Goal: Task Accomplishment & Management: Use online tool/utility

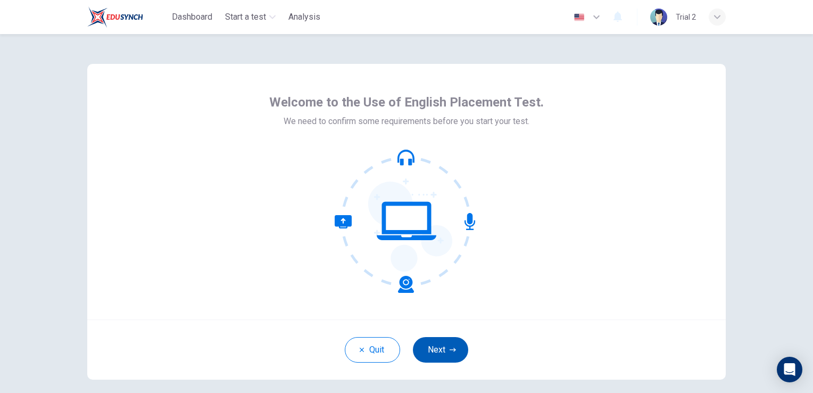
click at [443, 351] on button "Next" at bounding box center [440, 350] width 55 height 26
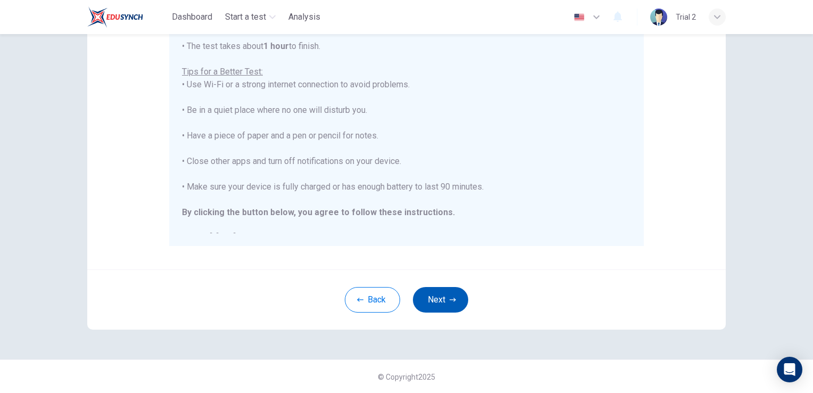
click at [450, 298] on icon "button" at bounding box center [453, 300] width 6 height 6
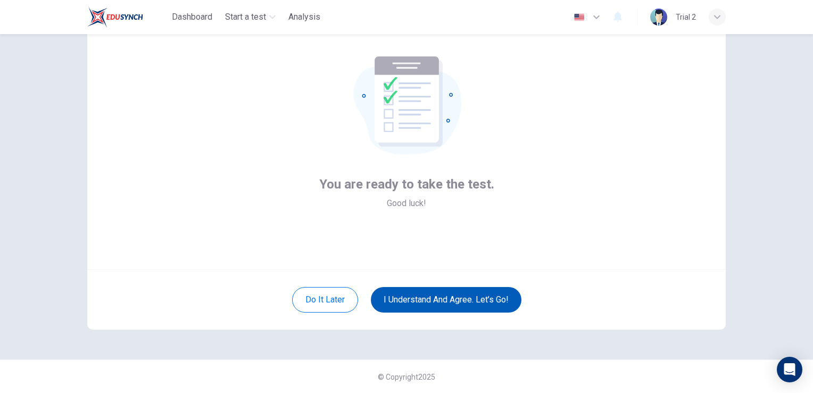
click at [448, 295] on button "I understand and agree. Let’s go!" at bounding box center [446, 300] width 151 height 26
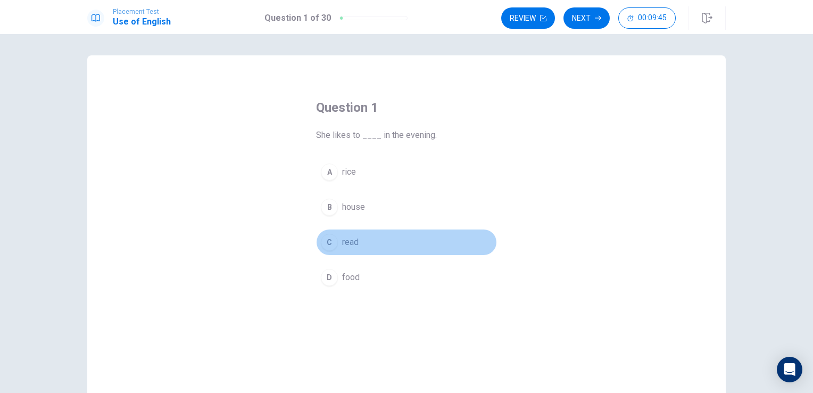
click at [325, 244] on div "C" at bounding box center [329, 242] width 17 height 17
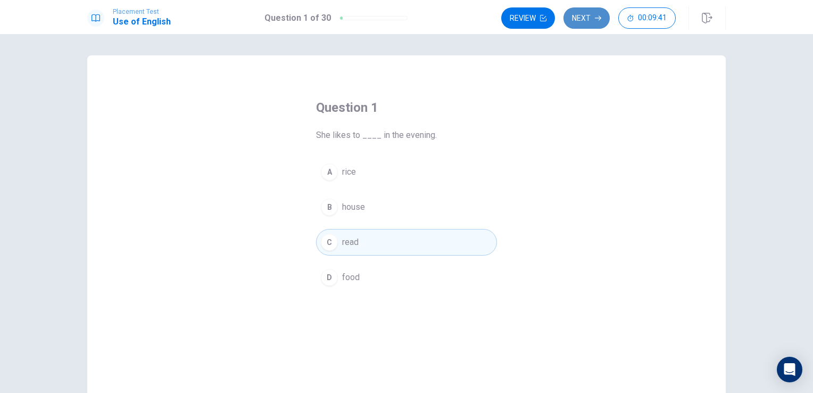
click at [596, 14] on button "Next" at bounding box center [587, 17] width 46 height 21
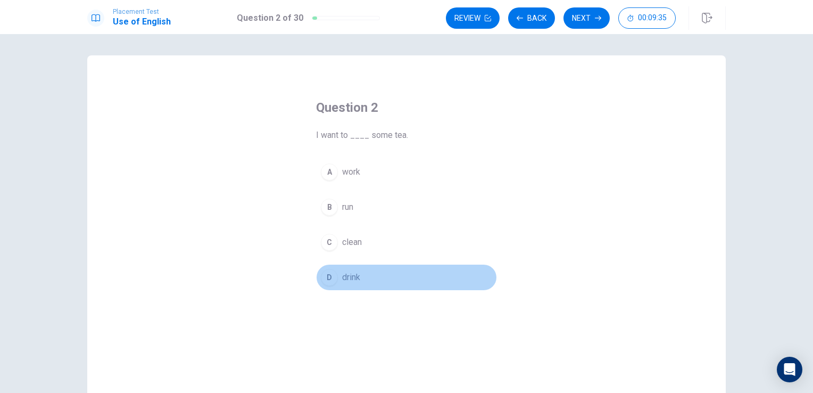
click at [352, 274] on span "drink" at bounding box center [351, 277] width 18 height 13
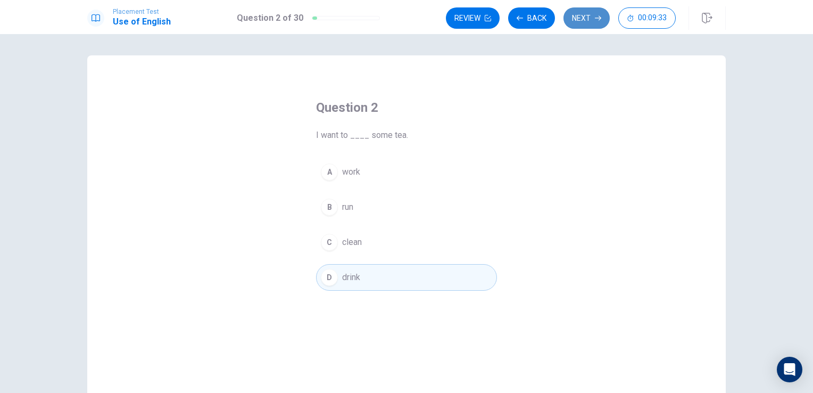
click at [584, 18] on button "Next" at bounding box center [587, 17] width 46 height 21
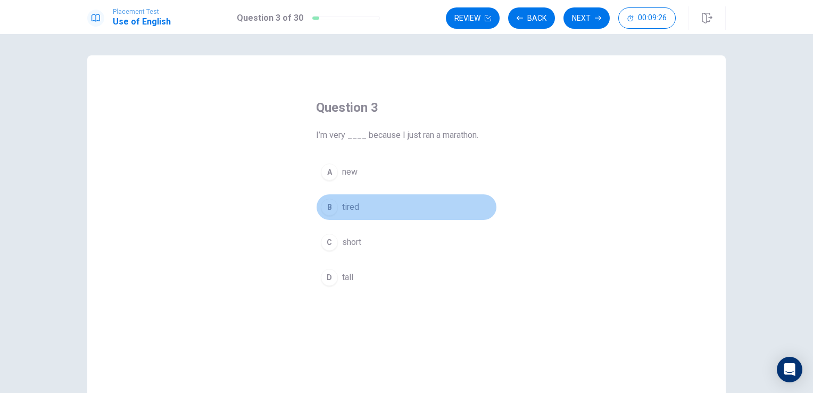
click at [333, 208] on div "B" at bounding box center [329, 207] width 17 height 17
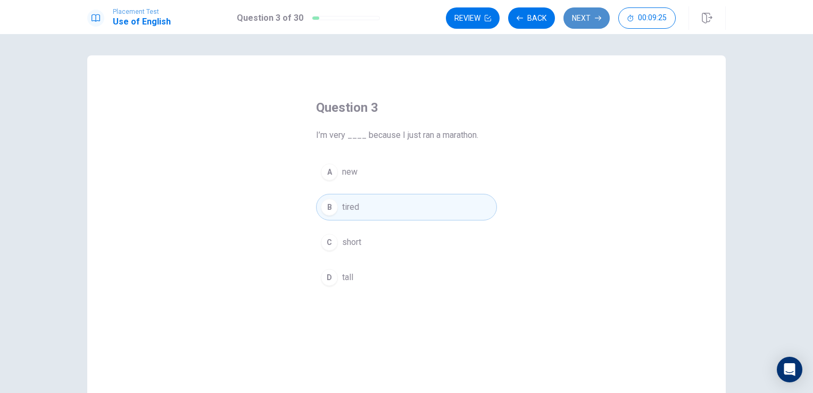
click at [587, 17] on button "Next" at bounding box center [587, 17] width 46 height 21
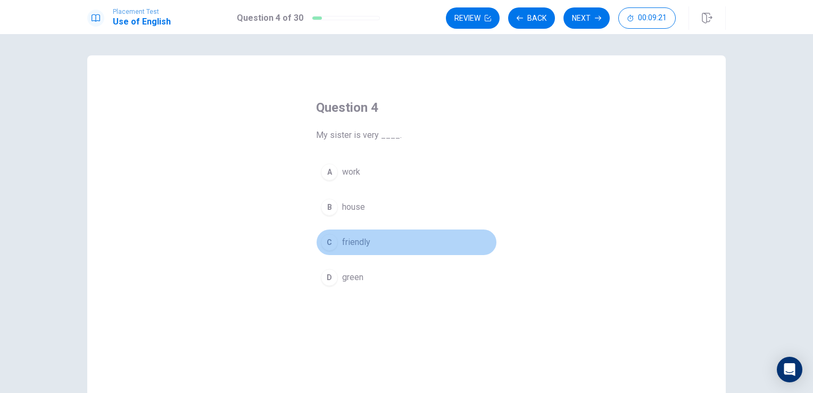
click at [347, 240] on span "friendly" at bounding box center [356, 242] width 28 height 13
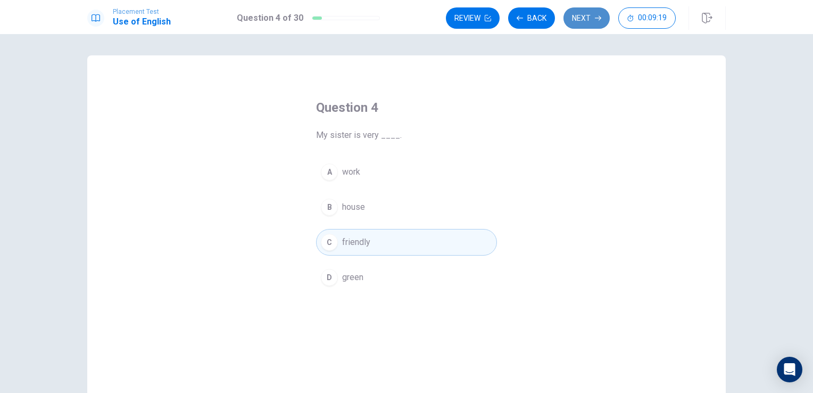
click at [582, 18] on button "Next" at bounding box center [587, 17] width 46 height 21
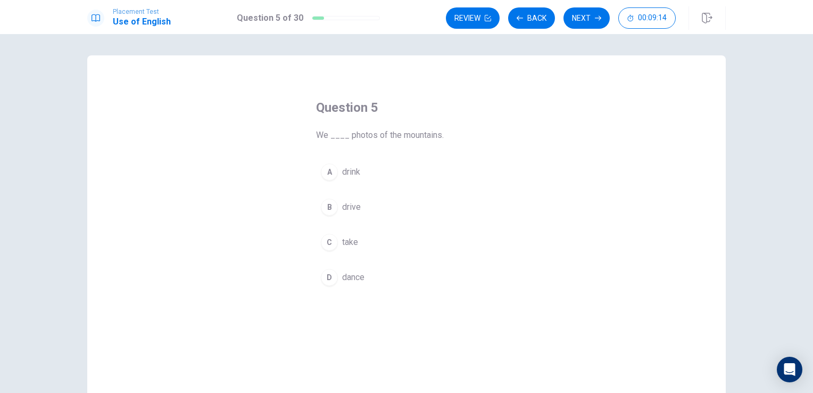
click at [345, 240] on span "take" at bounding box center [350, 242] width 16 height 13
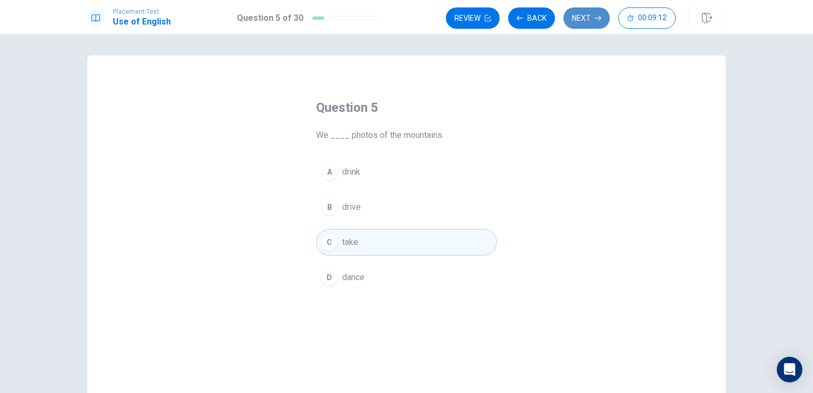
click at [597, 12] on button "Next" at bounding box center [587, 17] width 46 height 21
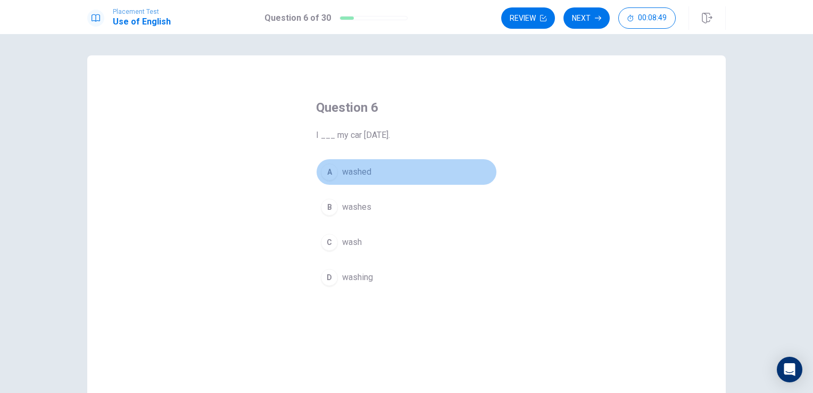
click at [347, 175] on span "washed" at bounding box center [356, 172] width 29 height 13
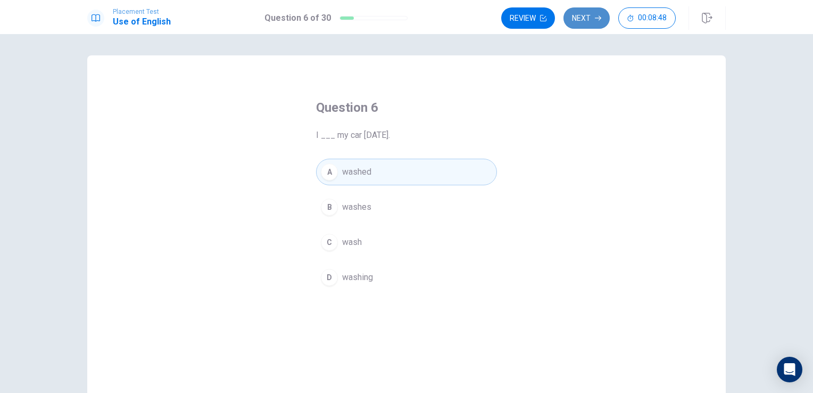
click at [585, 18] on button "Next" at bounding box center [587, 17] width 46 height 21
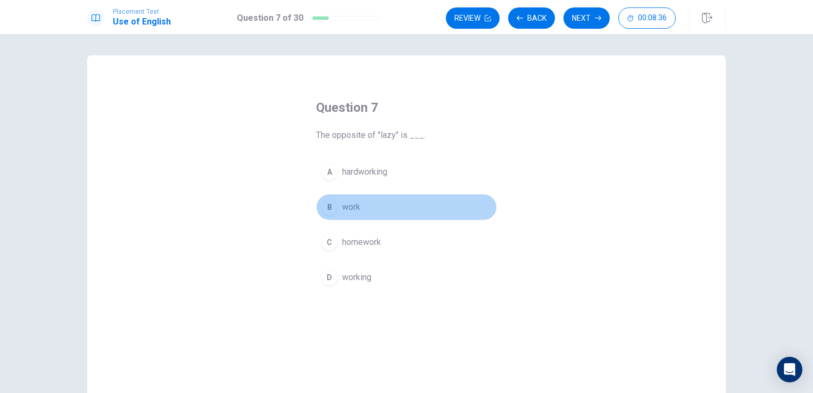
click at [342, 212] on span "work" at bounding box center [351, 207] width 18 height 13
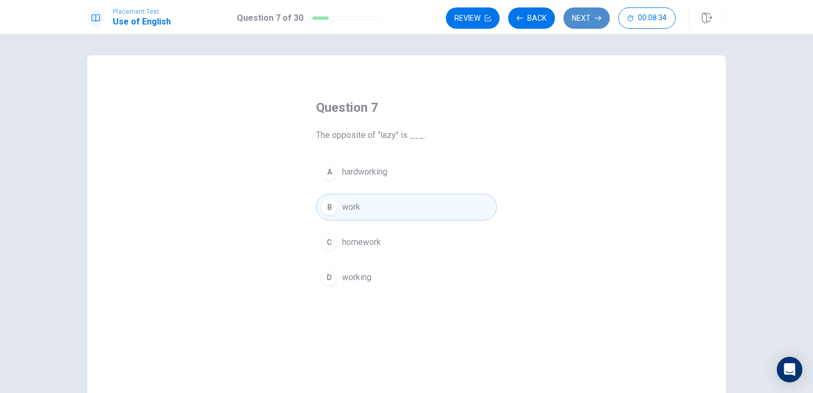
click at [581, 22] on button "Next" at bounding box center [587, 17] width 46 height 21
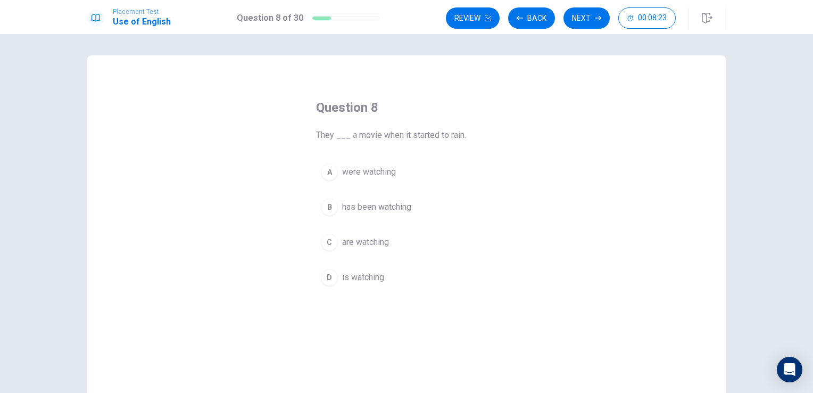
click at [344, 246] on span "are watching" at bounding box center [365, 242] width 47 height 13
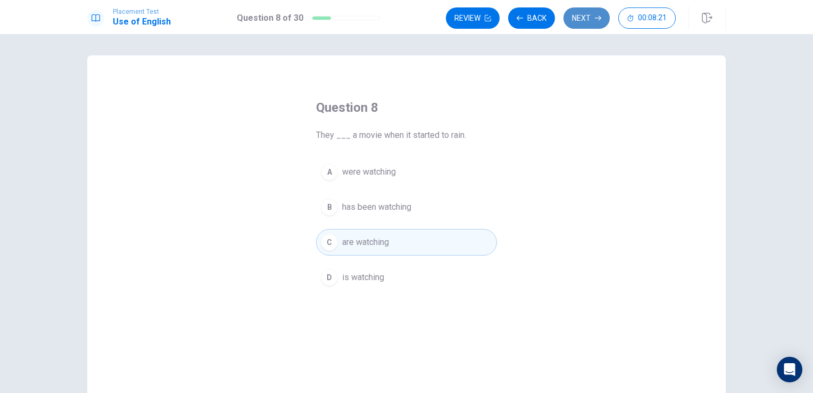
click at [583, 23] on button "Next" at bounding box center [587, 17] width 46 height 21
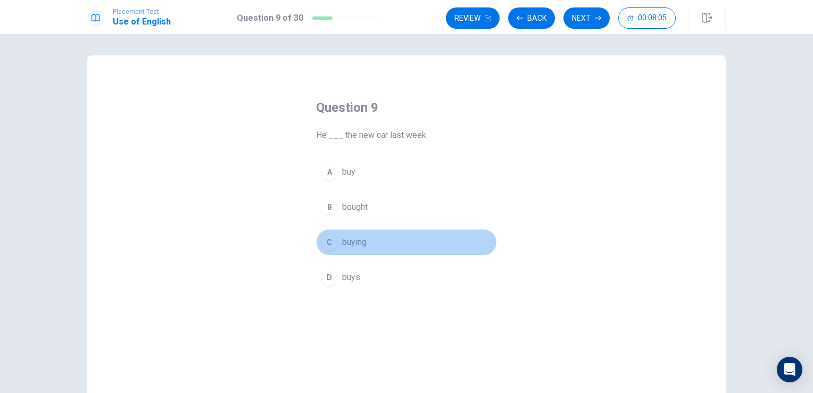
click at [355, 244] on span "buying" at bounding box center [354, 242] width 24 height 13
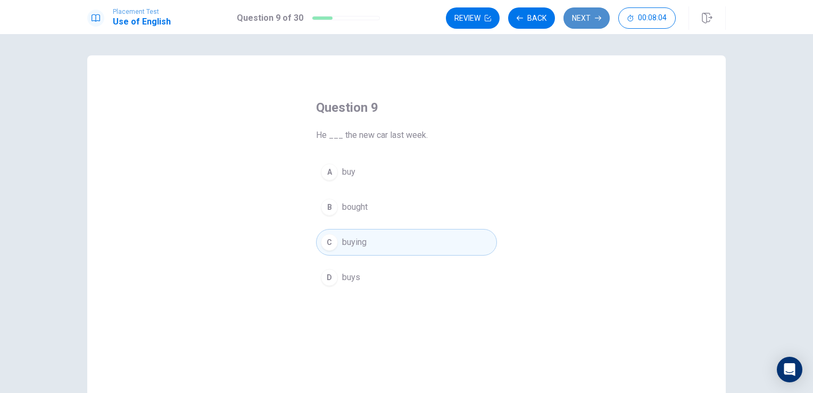
click at [582, 16] on button "Next" at bounding box center [587, 17] width 46 height 21
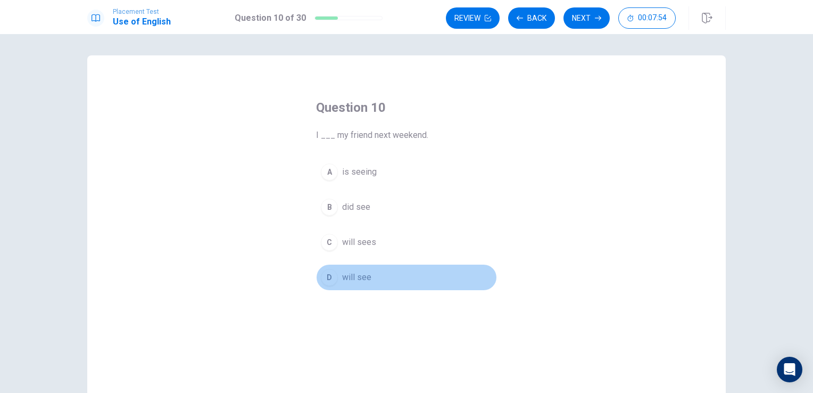
click at [346, 279] on span "will see" at bounding box center [356, 277] width 29 height 13
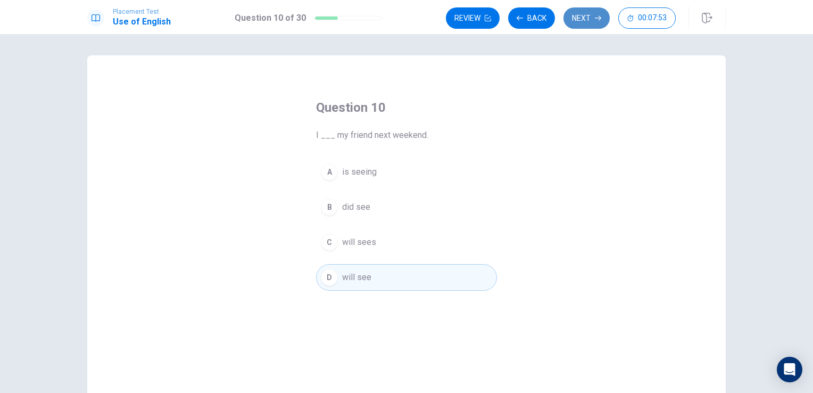
click at [579, 20] on button "Next" at bounding box center [587, 17] width 46 height 21
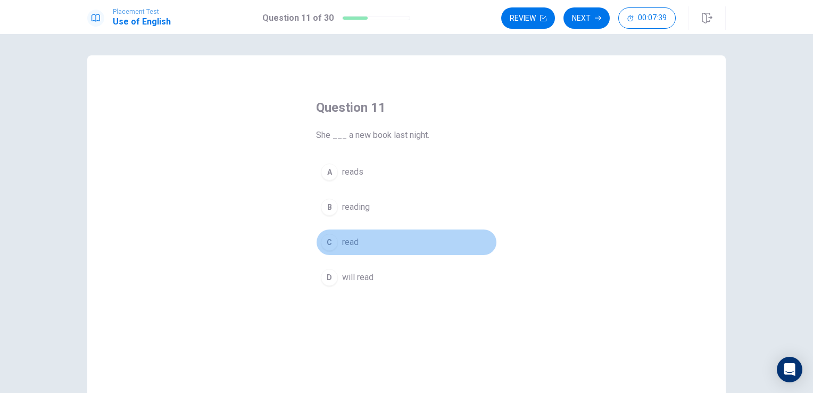
click at [348, 241] on span "read" at bounding box center [350, 242] width 17 height 13
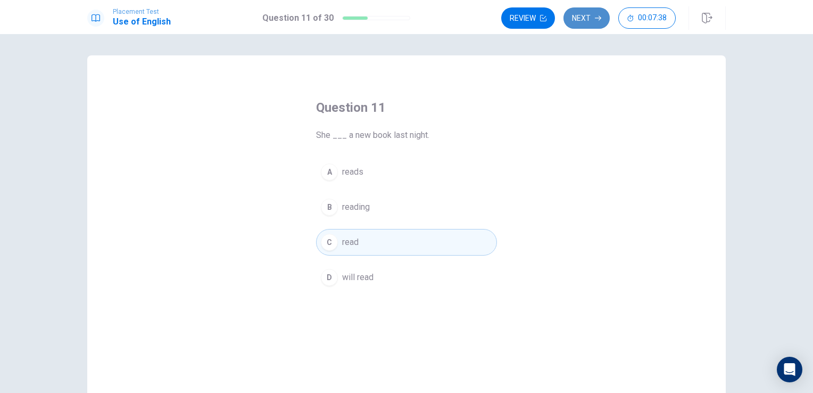
click at [588, 18] on button "Next" at bounding box center [587, 17] width 46 height 21
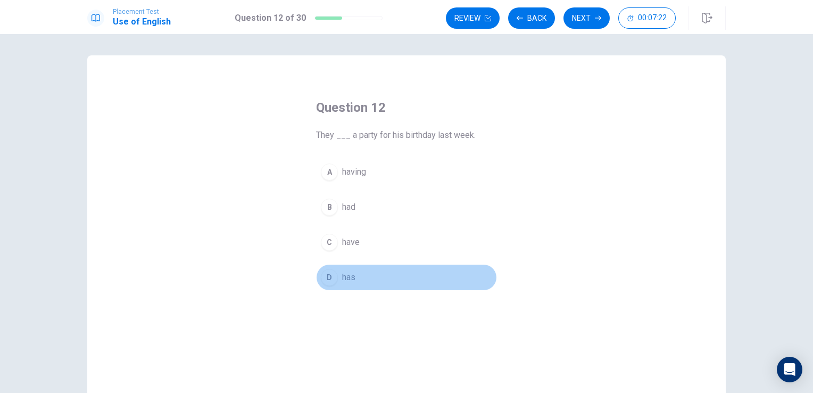
click at [347, 276] on span "has" at bounding box center [348, 277] width 13 height 13
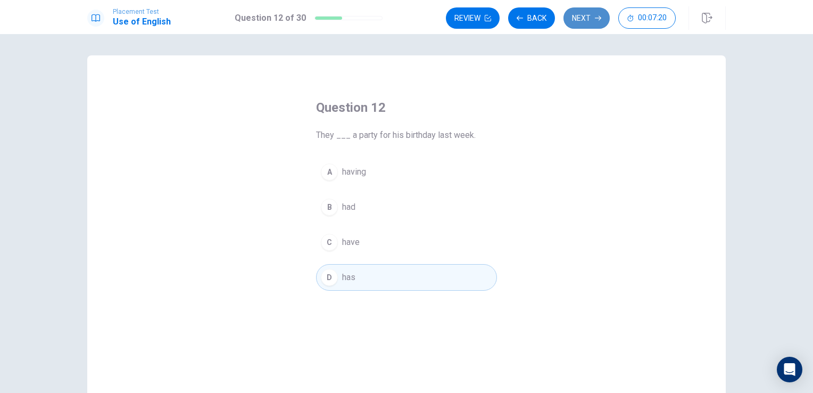
click at [592, 10] on button "Next" at bounding box center [587, 17] width 46 height 21
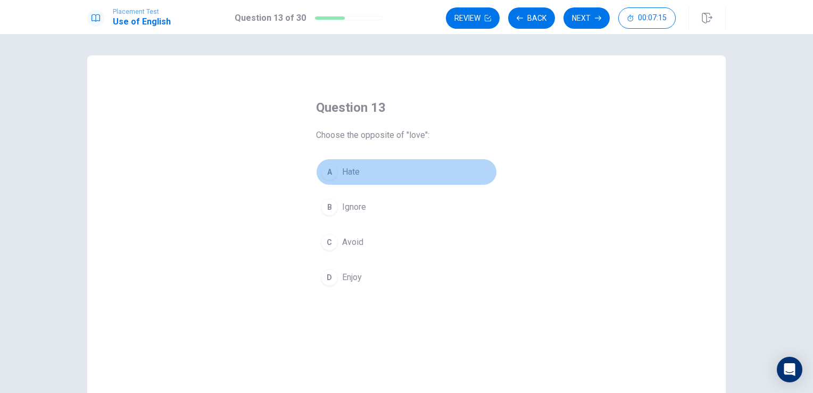
click at [355, 176] on span "Hate" at bounding box center [351, 172] width 18 height 13
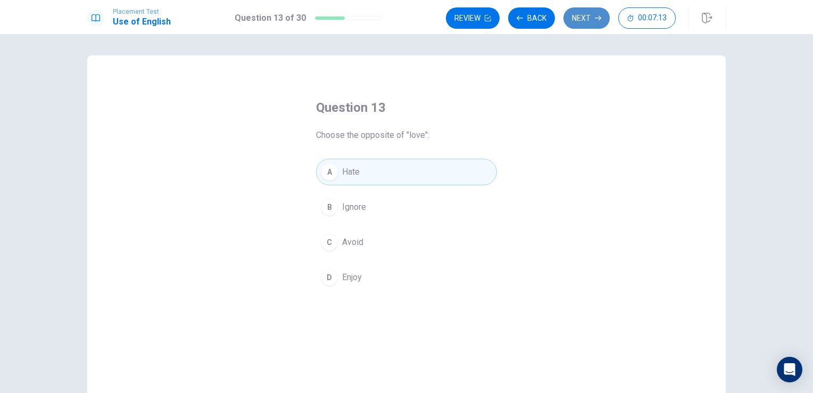
click at [577, 15] on button "Next" at bounding box center [587, 17] width 46 height 21
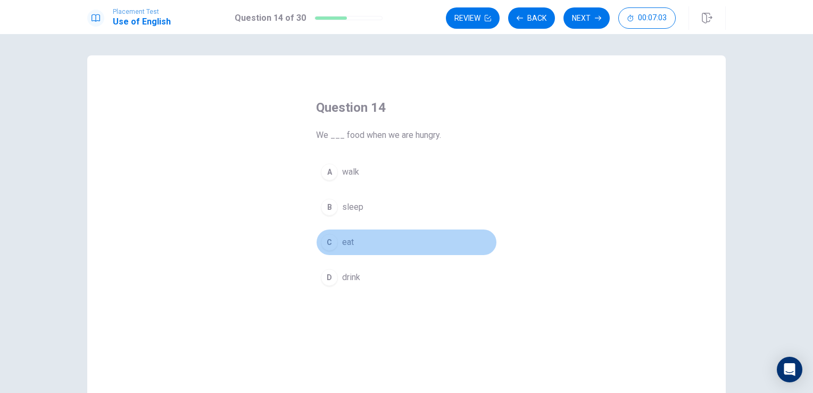
click at [348, 240] on span "eat" at bounding box center [348, 242] width 12 height 13
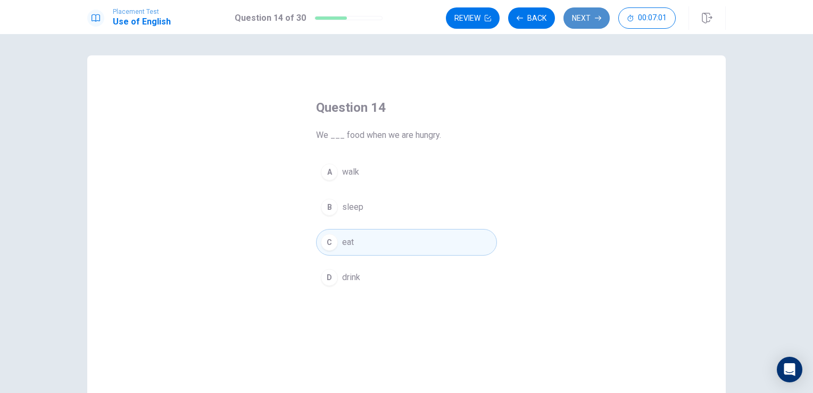
click at [579, 15] on button "Next" at bounding box center [587, 17] width 46 height 21
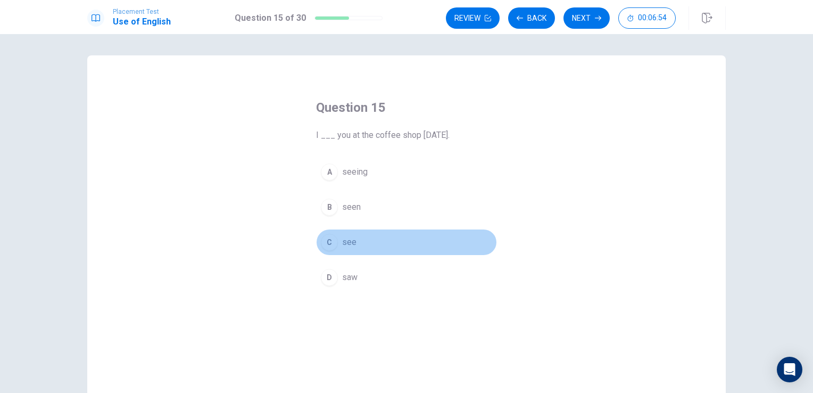
click at [351, 242] on span "see" at bounding box center [349, 242] width 14 height 13
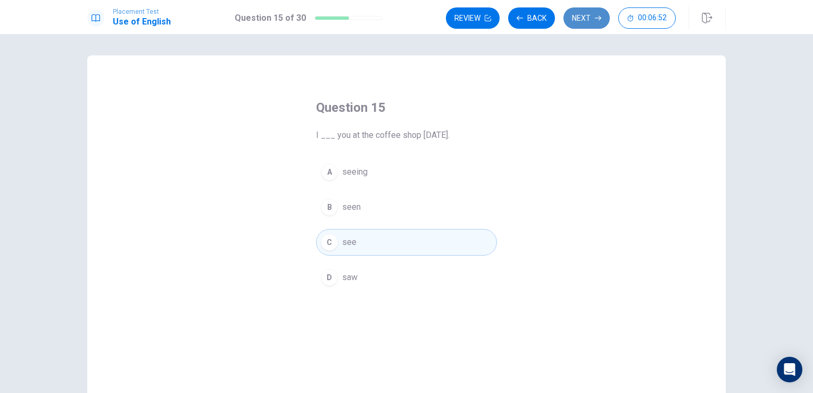
click at [584, 20] on button "Next" at bounding box center [587, 17] width 46 height 21
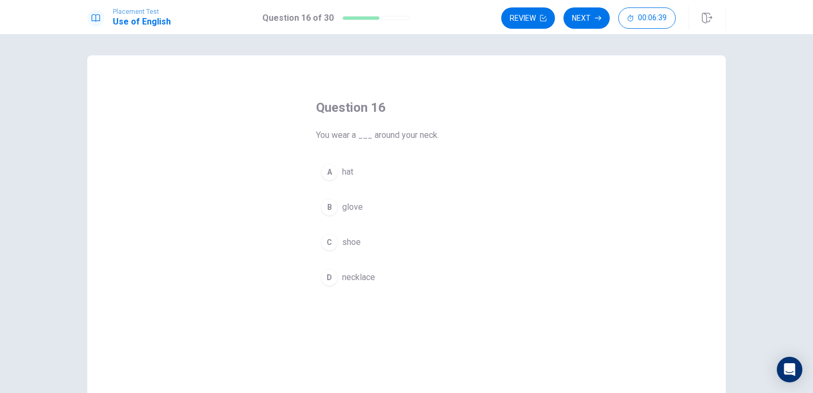
click at [349, 281] on span "necklace" at bounding box center [358, 277] width 33 height 13
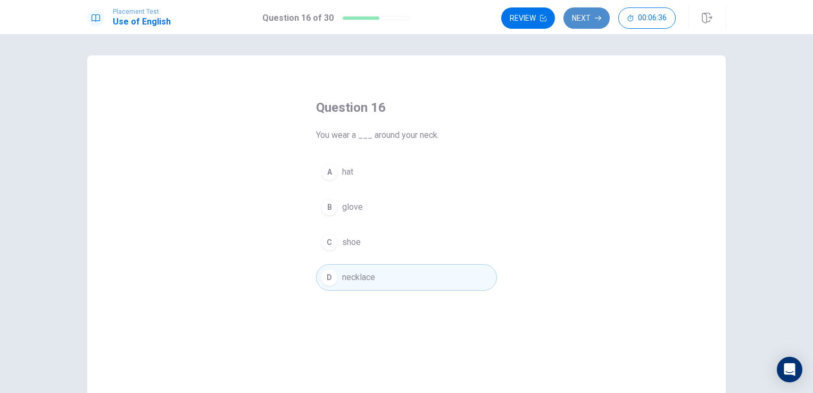
click at [589, 22] on button "Next" at bounding box center [587, 17] width 46 height 21
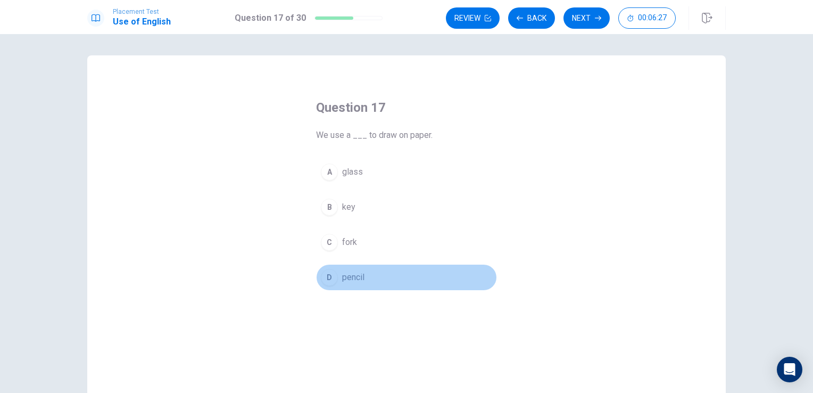
click at [361, 275] on span "pencil" at bounding box center [353, 277] width 22 height 13
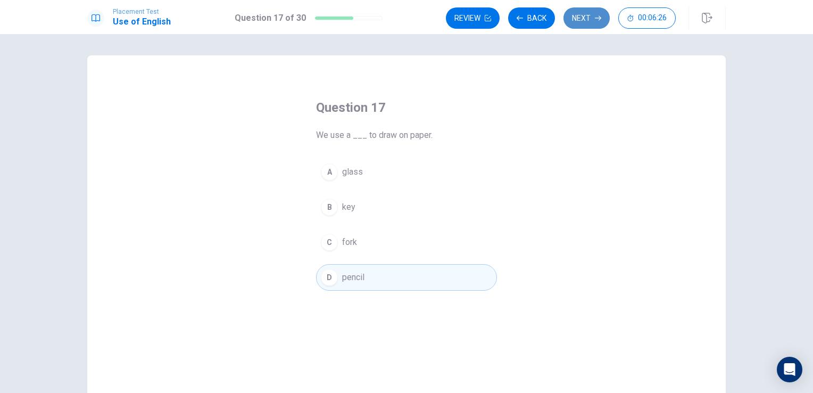
click at [601, 11] on button "Next" at bounding box center [587, 17] width 46 height 21
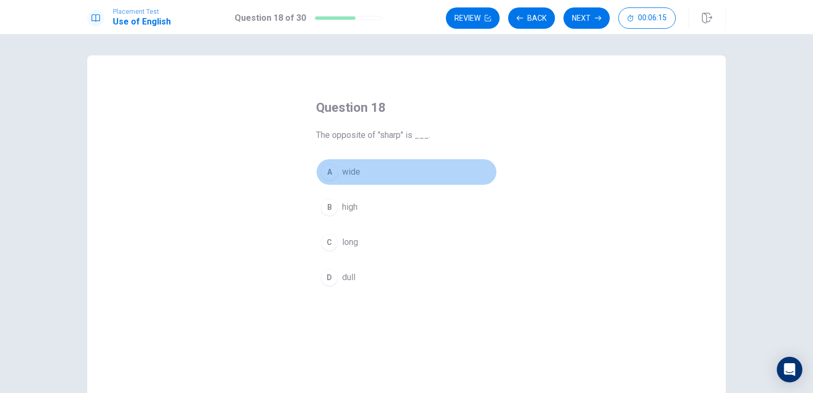
click at [356, 175] on span "wide" at bounding box center [351, 172] width 18 height 13
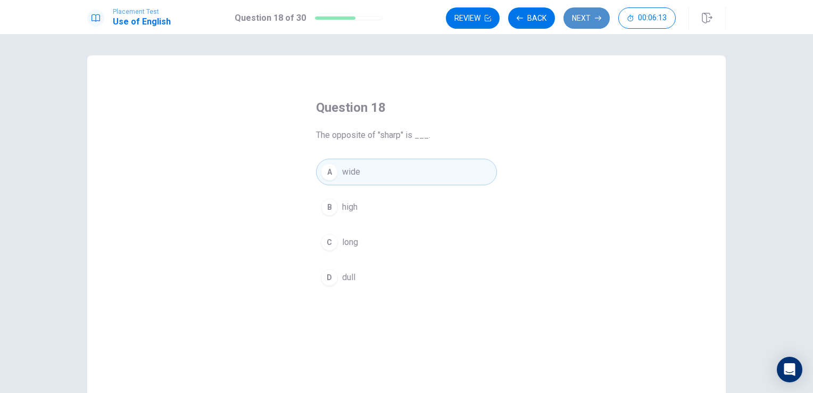
click at [585, 16] on button "Next" at bounding box center [587, 17] width 46 height 21
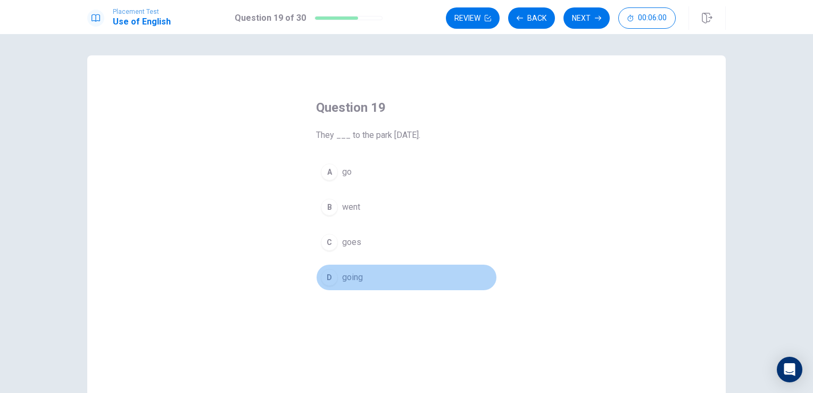
click at [348, 274] on span "going" at bounding box center [352, 277] width 21 height 13
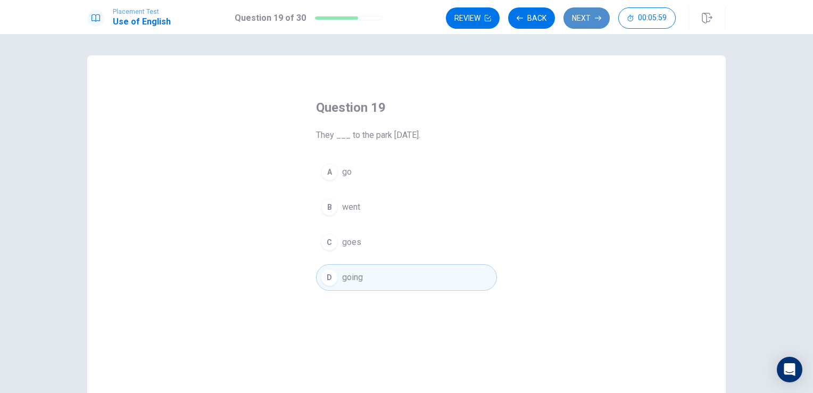
click at [583, 19] on button "Next" at bounding box center [587, 17] width 46 height 21
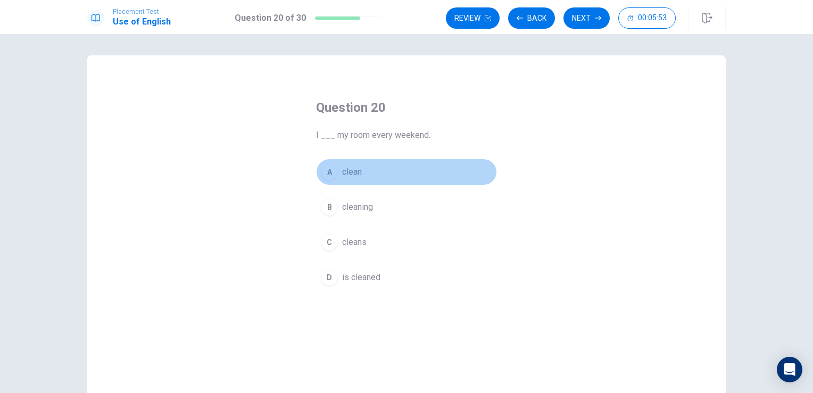
click at [344, 177] on span "clean" at bounding box center [352, 172] width 20 height 13
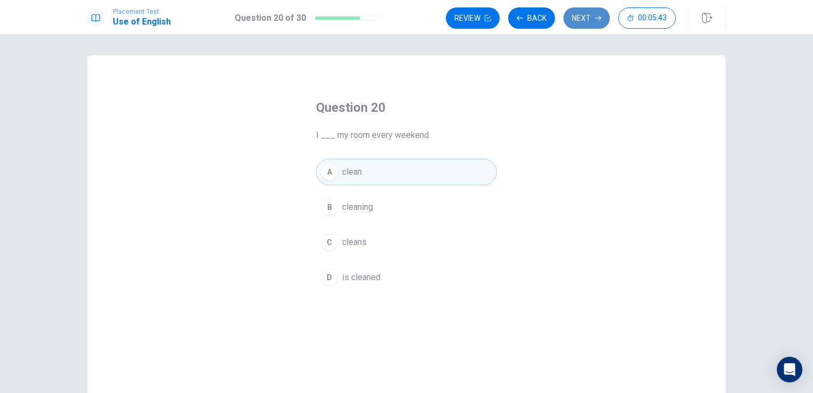
click at [572, 27] on button "Next" at bounding box center [587, 17] width 46 height 21
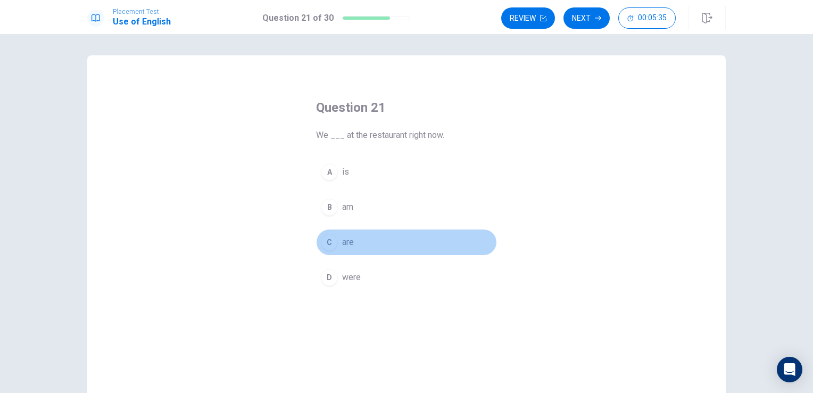
click at [353, 247] on button "C are" at bounding box center [406, 242] width 181 height 27
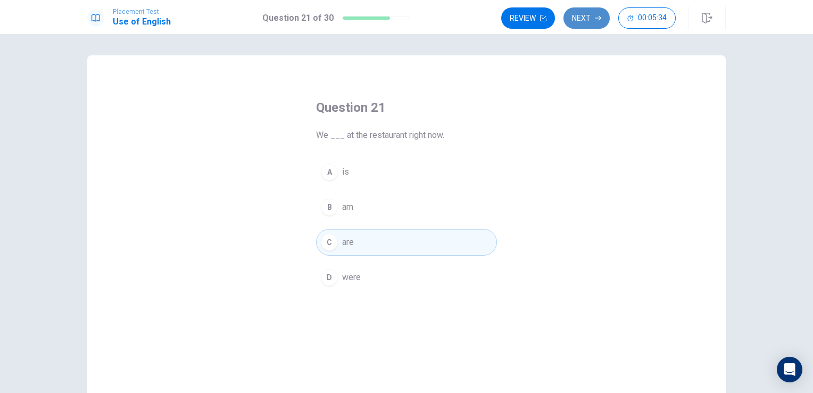
click at [581, 15] on button "Next" at bounding box center [587, 17] width 46 height 21
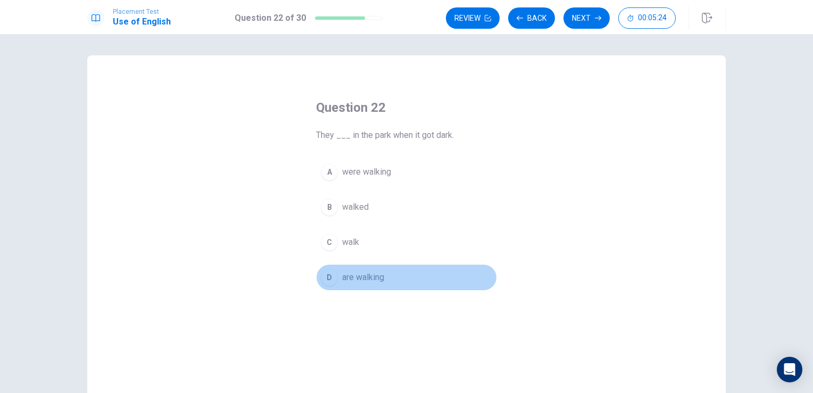
click at [364, 276] on span "are walking" at bounding box center [363, 277] width 42 height 13
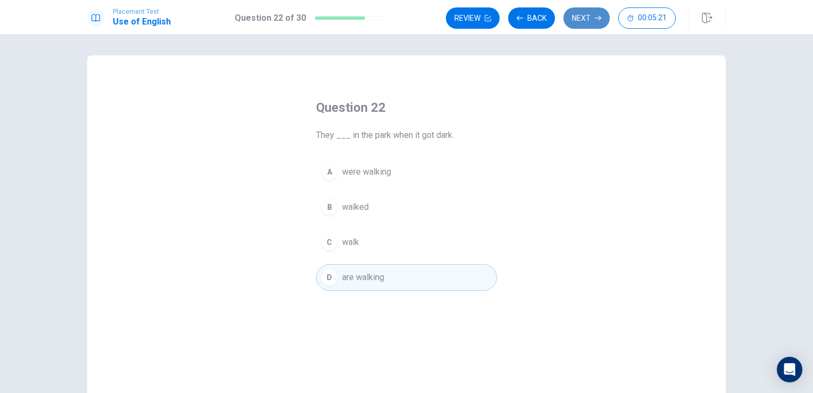
click at [595, 20] on icon "button" at bounding box center [598, 18] width 6 height 6
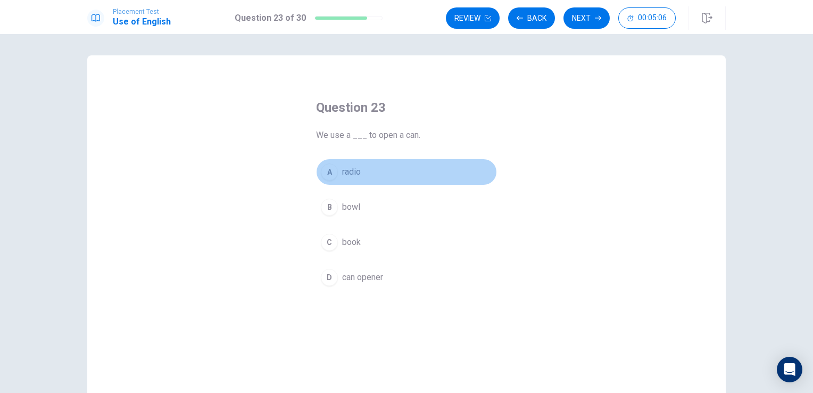
click at [350, 178] on span "radio" at bounding box center [351, 172] width 19 height 13
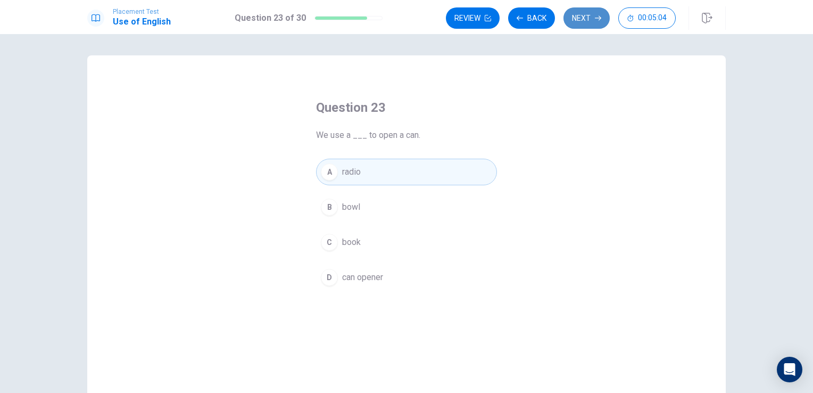
click at [580, 22] on button "Next" at bounding box center [587, 17] width 46 height 21
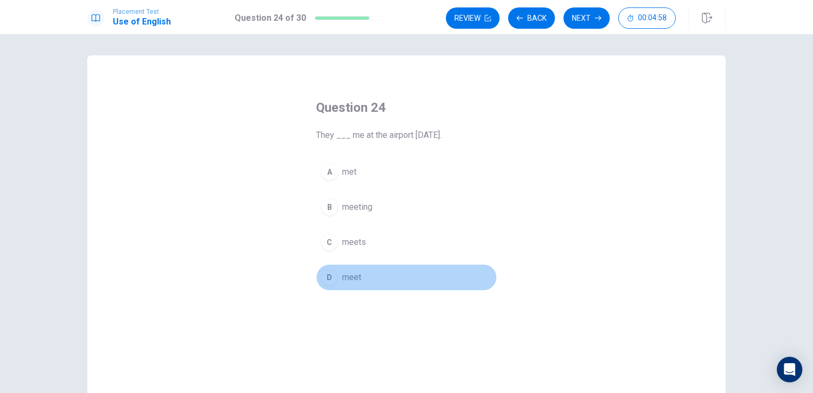
click at [353, 277] on span "meet" at bounding box center [351, 277] width 19 height 13
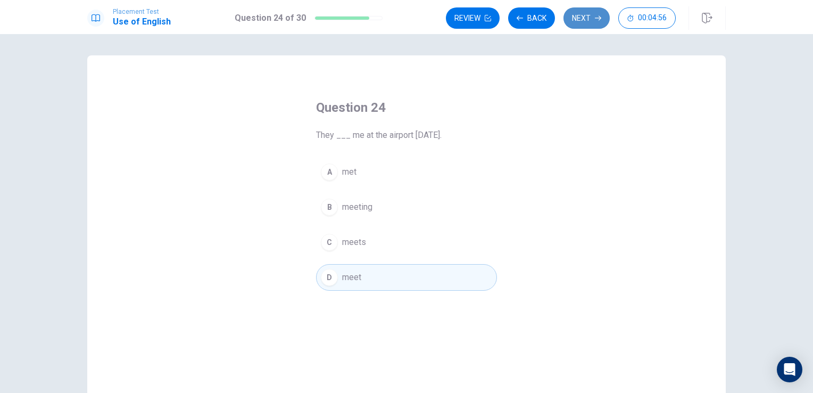
click at [587, 9] on button "Next" at bounding box center [587, 17] width 46 height 21
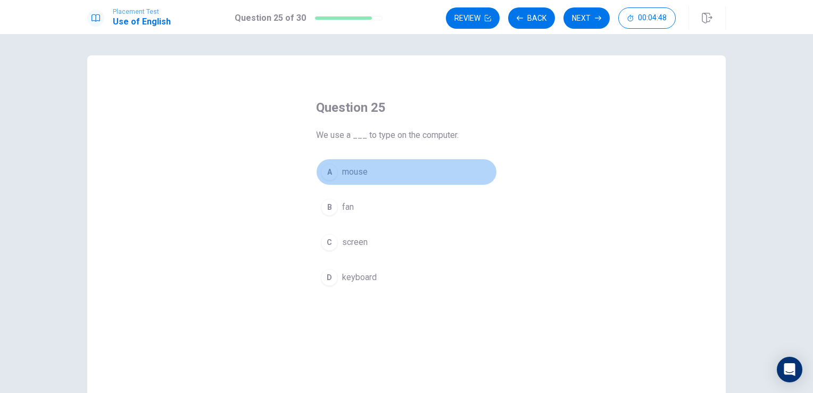
click at [354, 172] on span "mouse" at bounding box center [355, 172] width 26 height 13
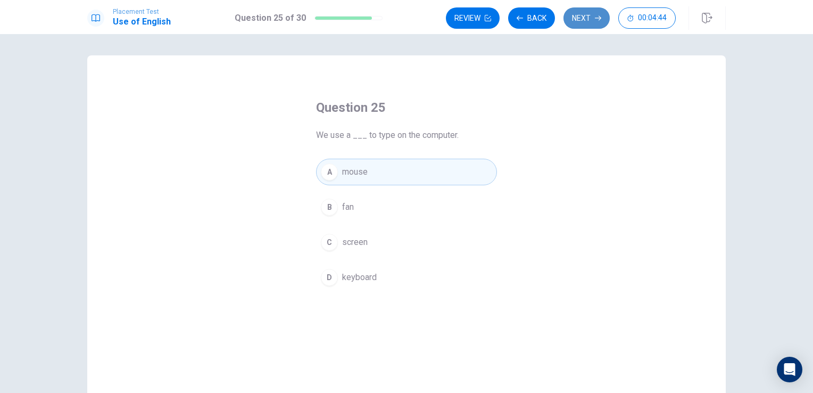
click at [581, 22] on button "Next" at bounding box center [587, 17] width 46 height 21
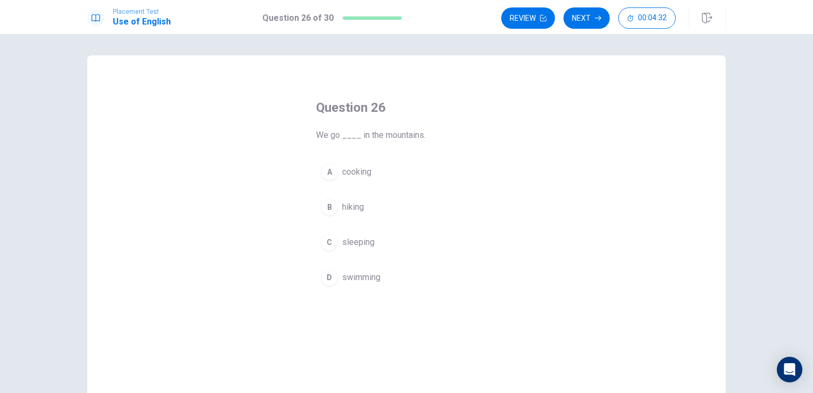
click at [356, 210] on span "hiking" at bounding box center [353, 207] width 22 height 13
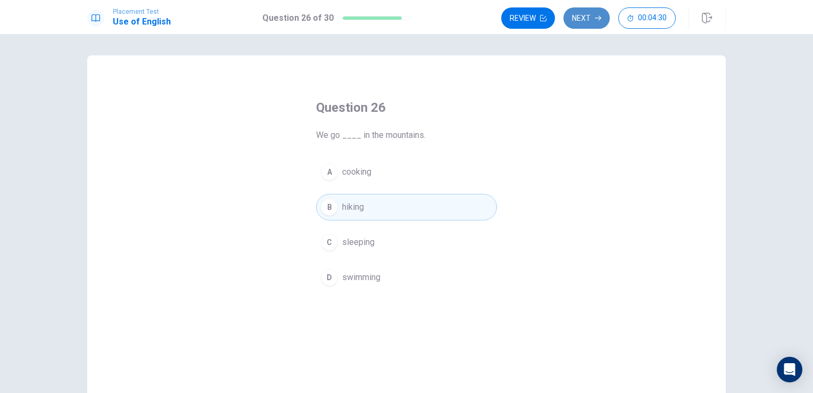
click at [591, 20] on button "Next" at bounding box center [587, 17] width 46 height 21
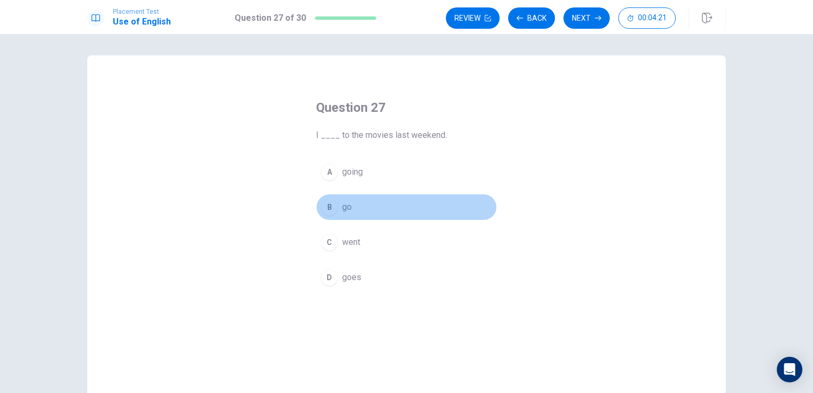
click at [346, 211] on span "go" at bounding box center [347, 207] width 10 height 13
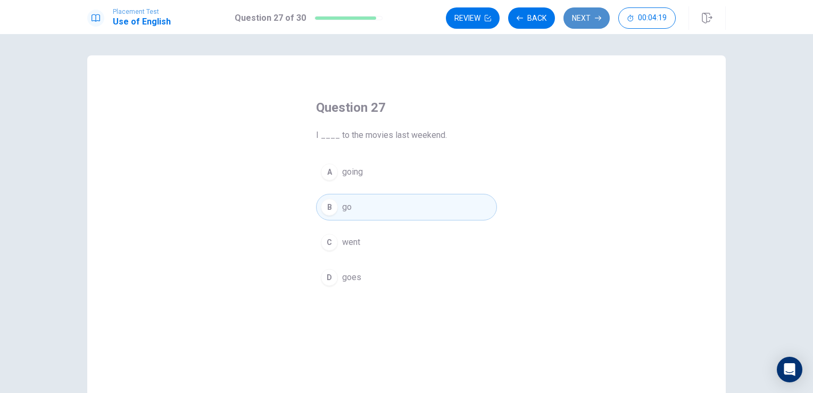
click at [589, 24] on button "Next" at bounding box center [587, 17] width 46 height 21
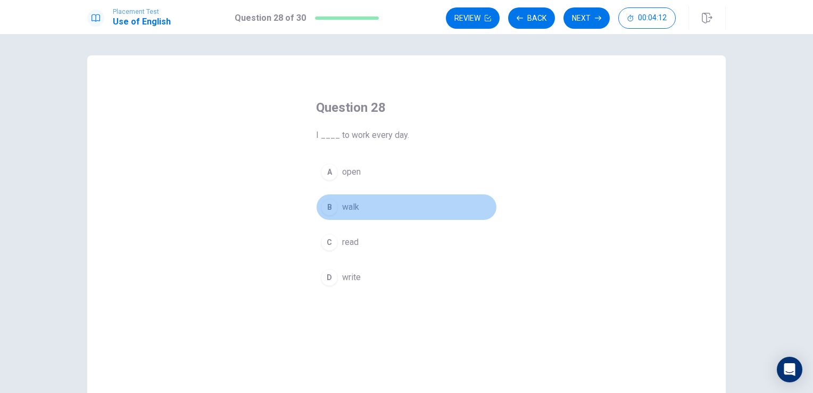
click at [356, 199] on button "B walk" at bounding box center [406, 207] width 181 height 27
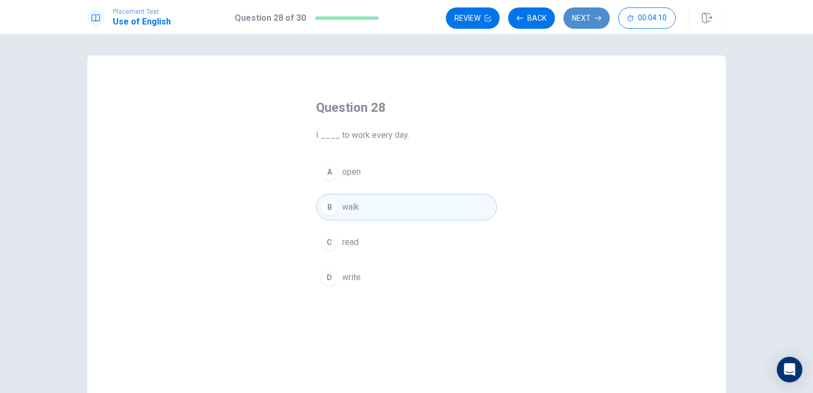
click at [578, 10] on button "Next" at bounding box center [587, 17] width 46 height 21
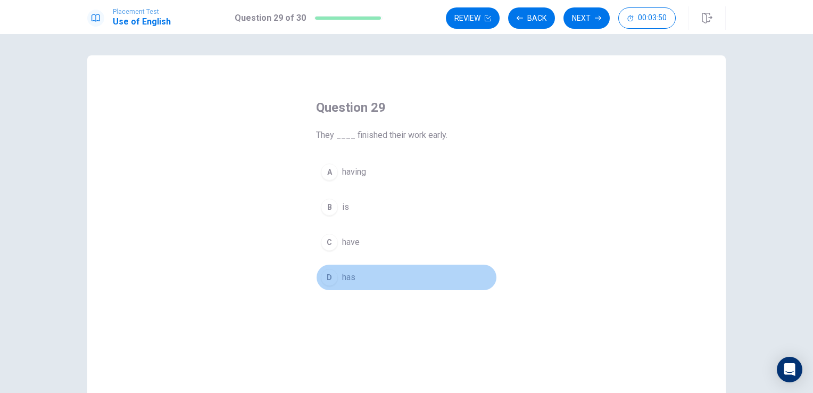
click at [351, 280] on span "has" at bounding box center [348, 277] width 13 height 13
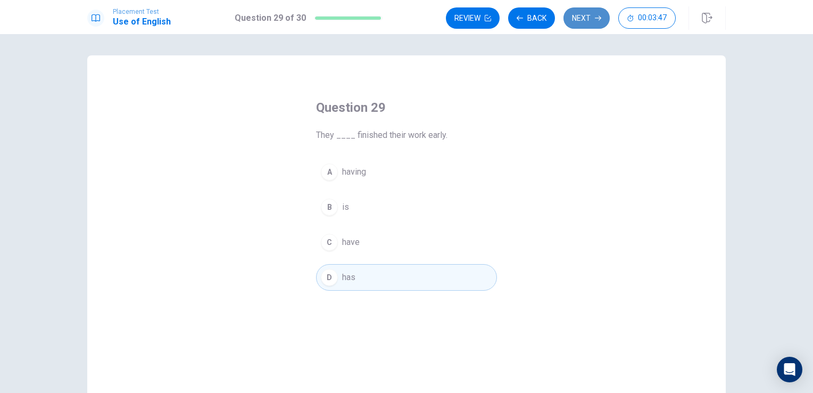
click at [587, 20] on button "Next" at bounding box center [587, 17] width 46 height 21
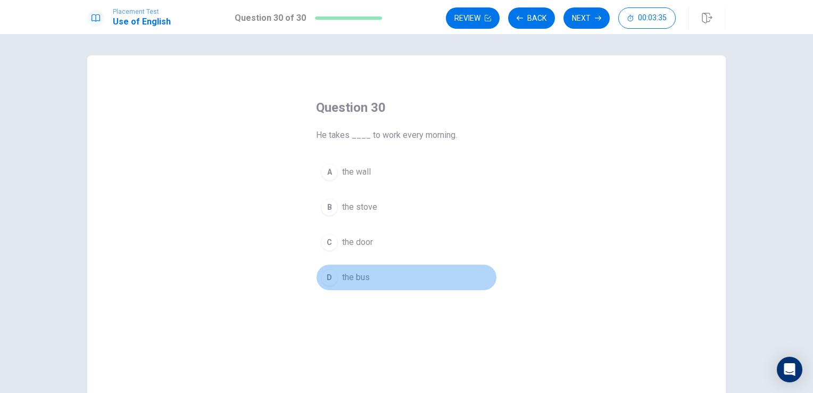
click at [358, 279] on span "the bus" at bounding box center [356, 277] width 28 height 13
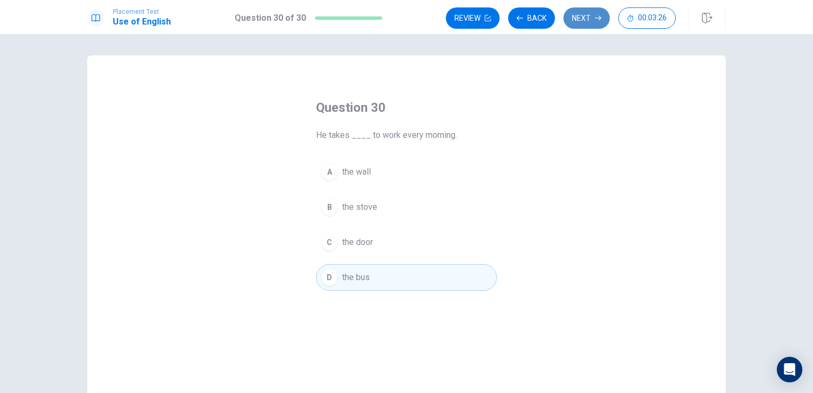
click at [594, 13] on button "Next" at bounding box center [587, 17] width 46 height 21
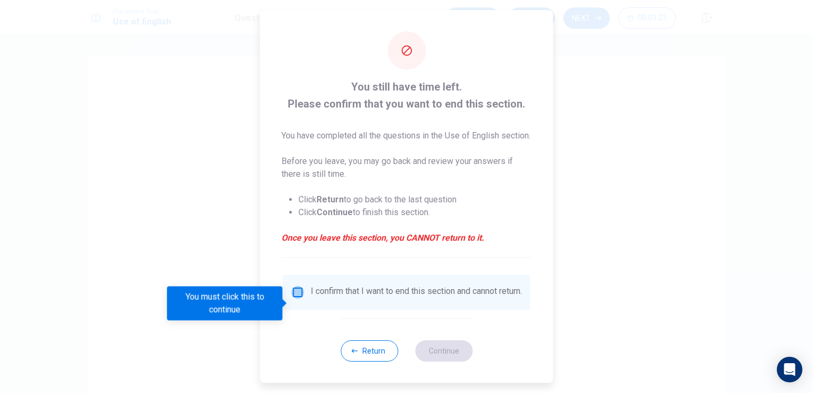
click at [297, 299] on input "You must click this to continue" at bounding box center [298, 292] width 13 height 13
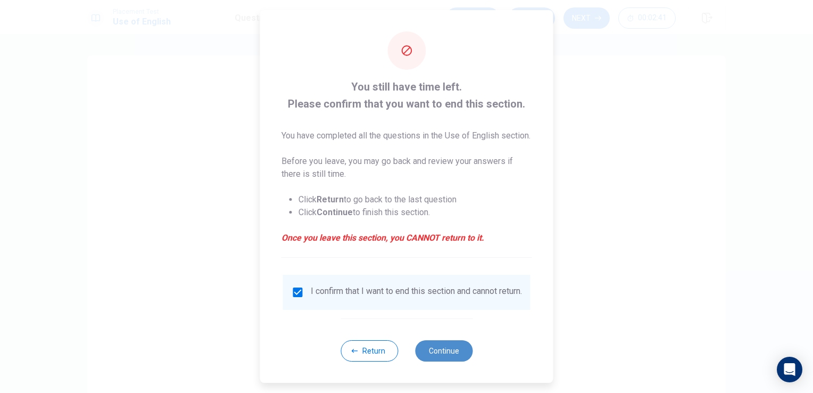
click at [422, 361] on button "Continue" at bounding box center [443, 350] width 57 height 21
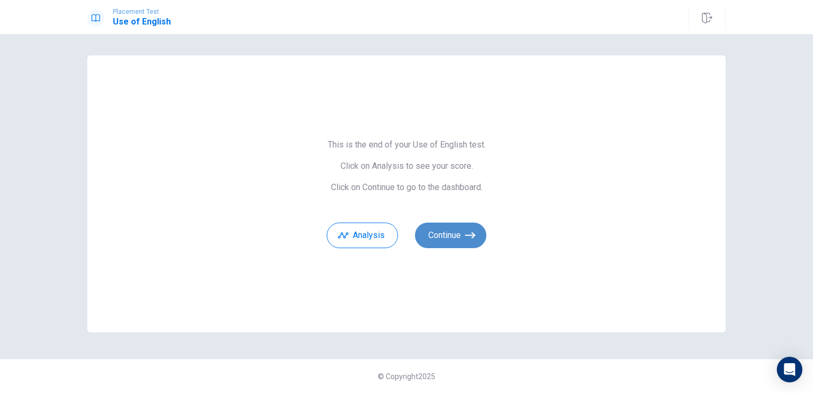
click at [448, 239] on button "Continue" at bounding box center [450, 236] width 71 height 26
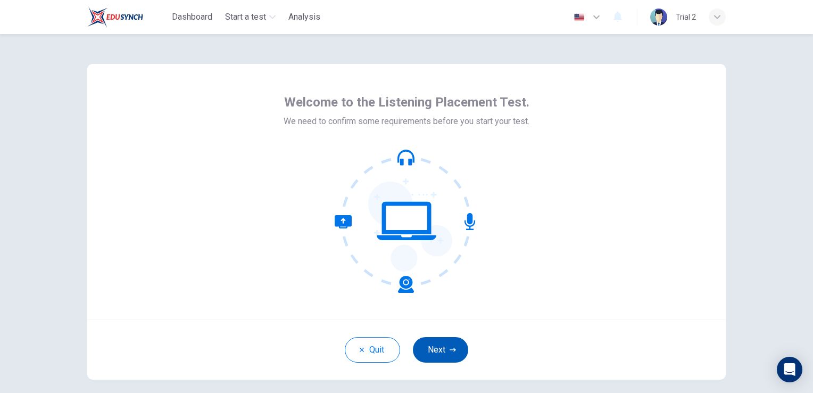
click at [456, 352] on button "Next" at bounding box center [440, 350] width 55 height 26
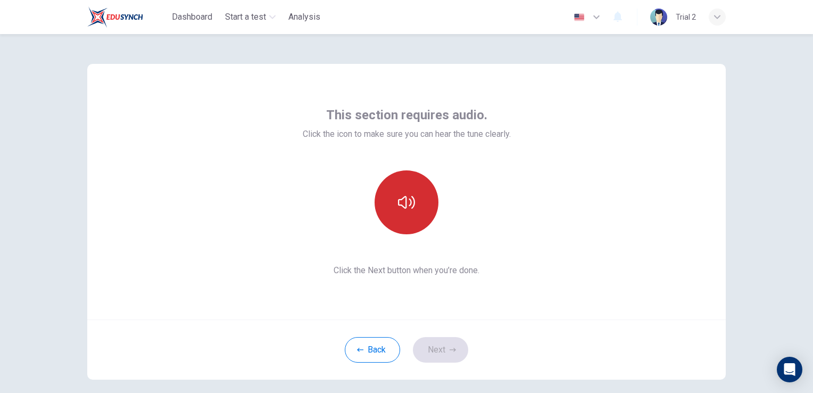
click at [409, 203] on icon "button" at bounding box center [406, 202] width 17 height 17
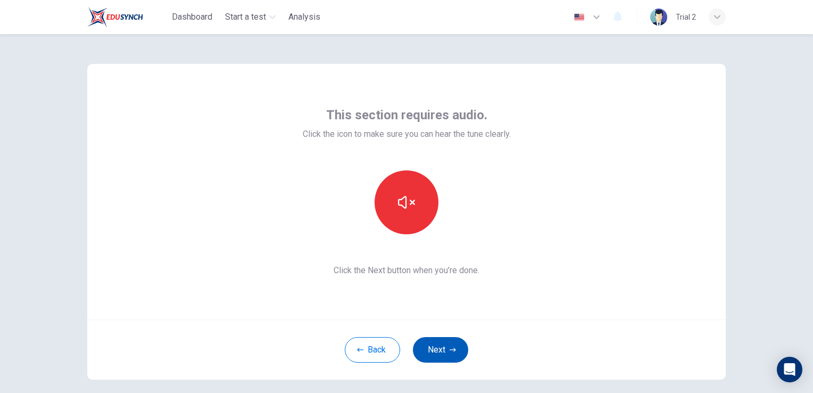
click at [437, 353] on button "Next" at bounding box center [440, 350] width 55 height 26
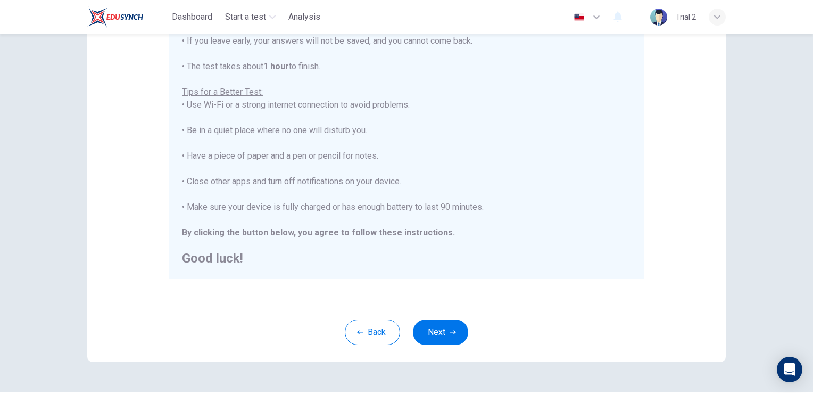
scroll to position [170, 0]
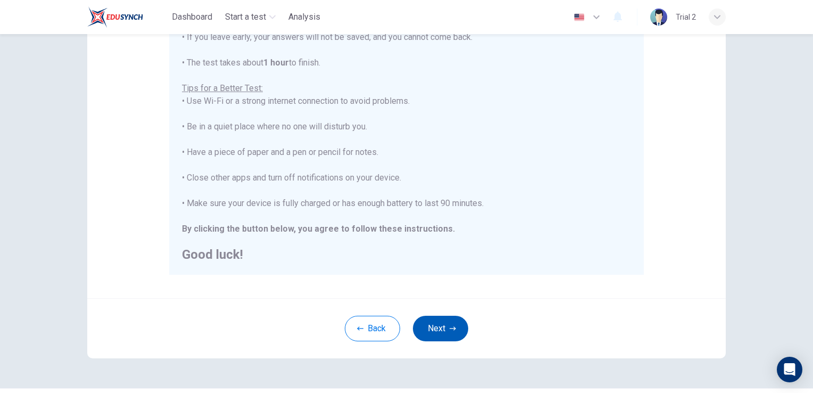
click at [441, 336] on button "Next" at bounding box center [440, 329] width 55 height 26
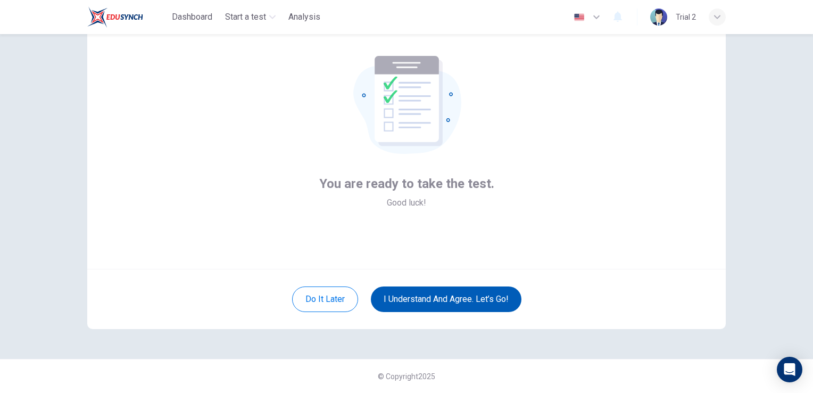
scroll to position [50, 0]
click at [447, 303] on button "I understand and agree. Let’s go!" at bounding box center [446, 300] width 151 height 26
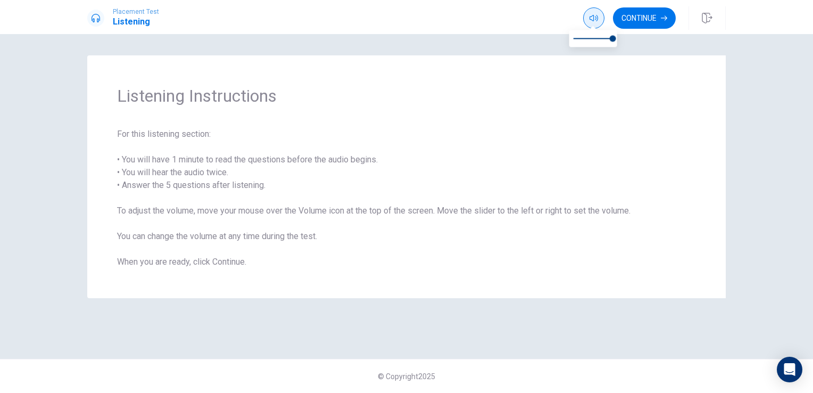
click at [590, 20] on icon "button" at bounding box center [594, 18] width 9 height 9
click at [655, 18] on button "Continue" at bounding box center [644, 17] width 63 height 21
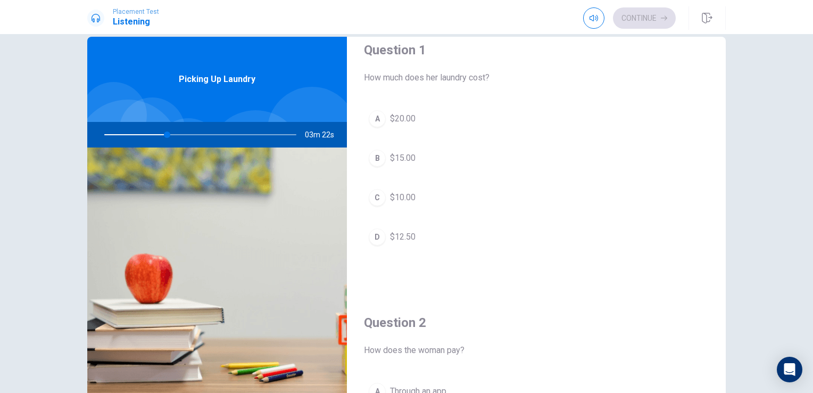
scroll to position [16, 0]
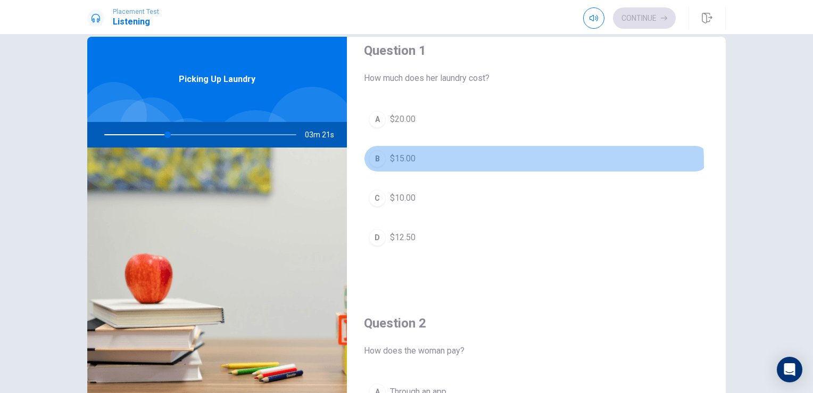
click at [393, 163] on span "$15.00" at bounding box center [403, 158] width 26 height 13
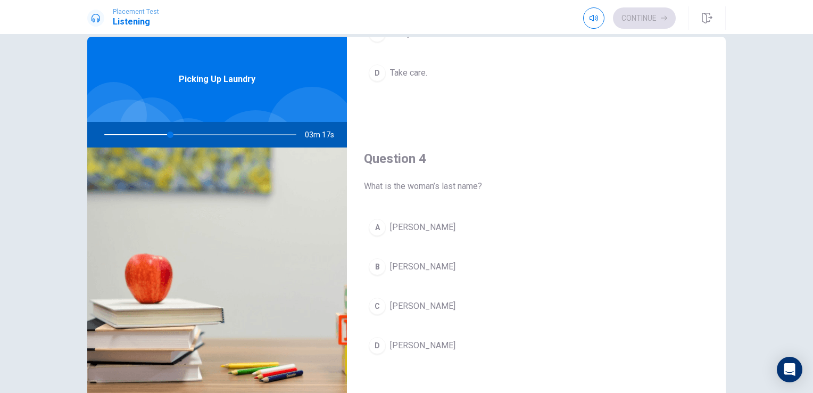
scroll to position [726, 0]
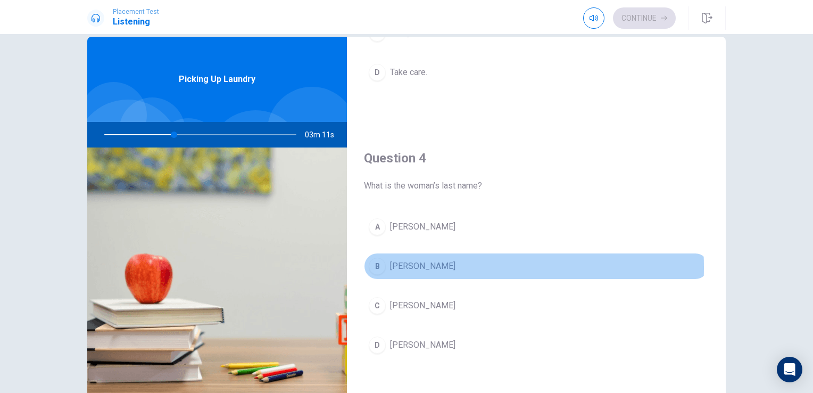
click at [413, 264] on span "Thompson" at bounding box center [422, 266] width 65 height 13
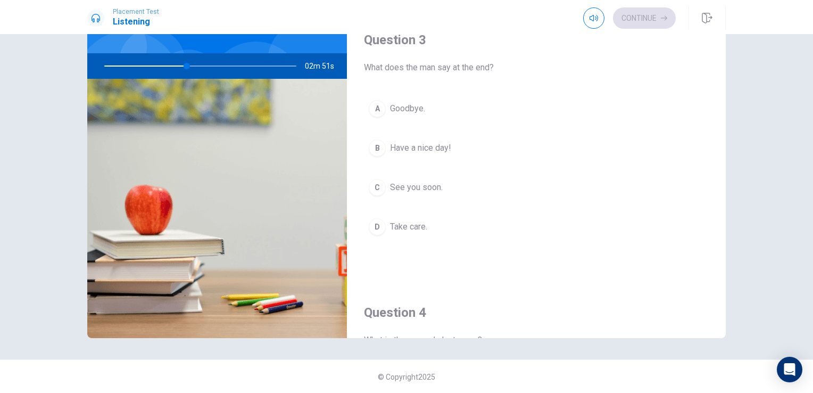
scroll to position [504, 0]
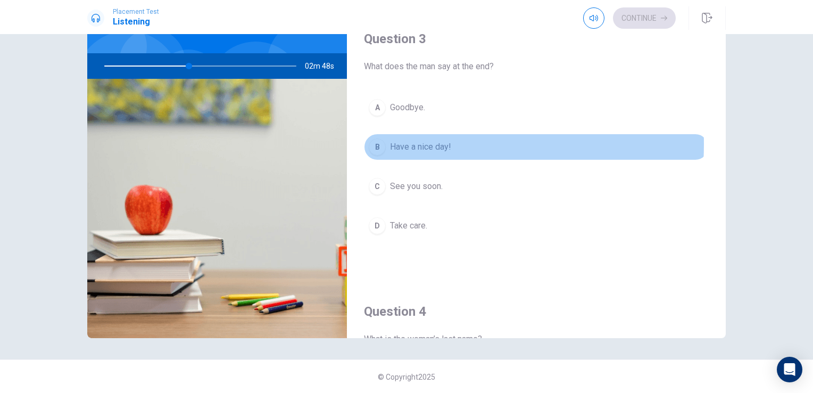
click at [414, 142] on span "Have a nice day!" at bounding box center [420, 147] width 61 height 13
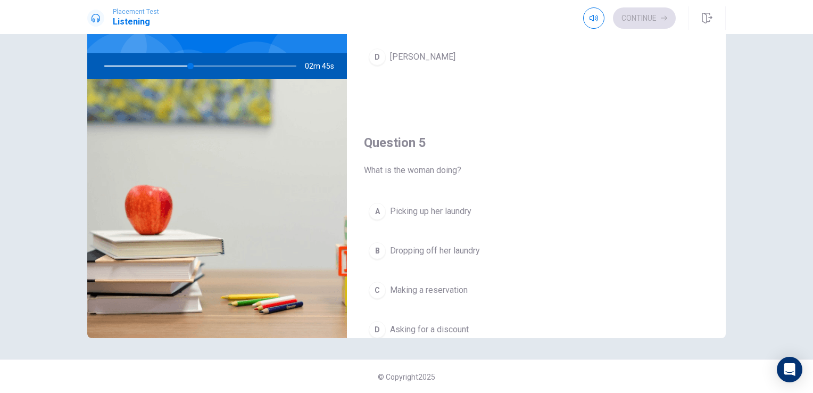
scroll to position [948, 0]
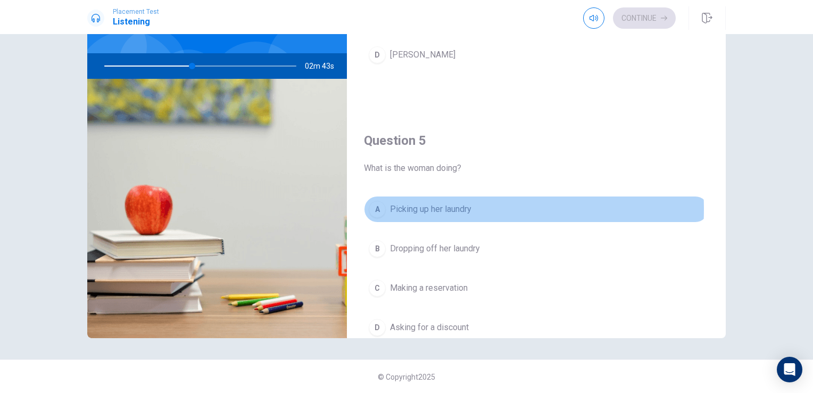
click at [428, 205] on span "Picking up her laundry" at bounding box center [430, 209] width 81 height 13
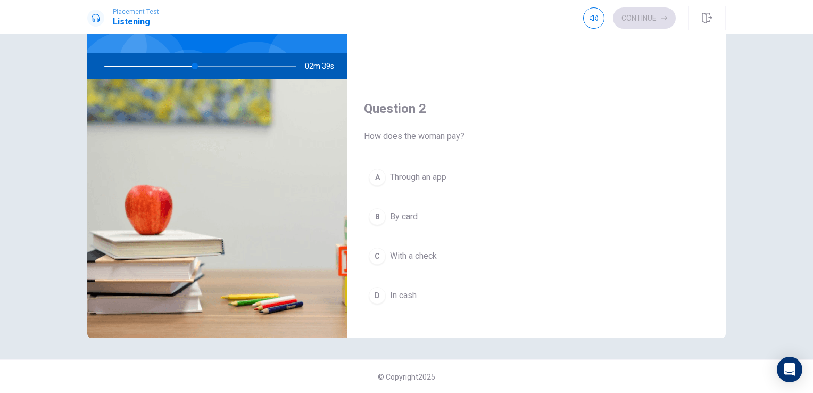
scroll to position [162, 0]
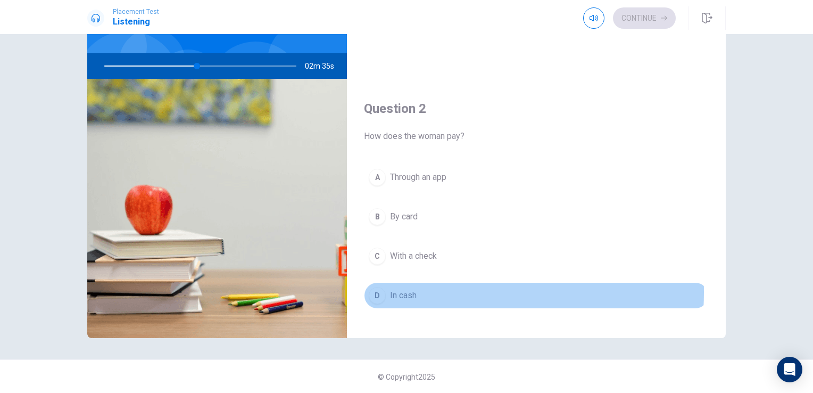
click at [412, 290] on span "In cash" at bounding box center [403, 295] width 27 height 13
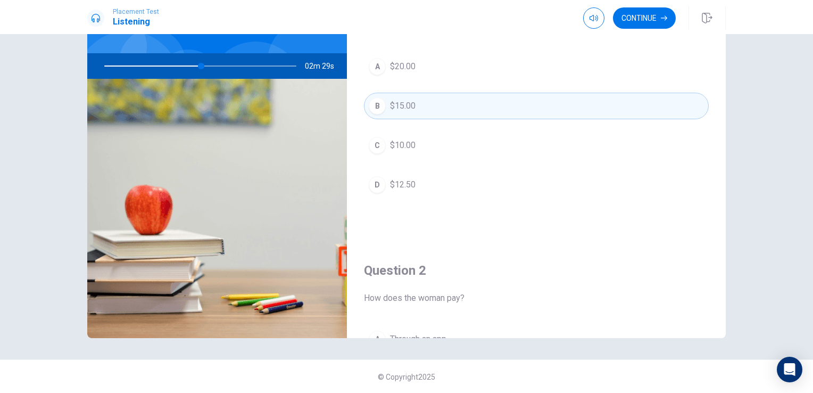
scroll to position [0, 0]
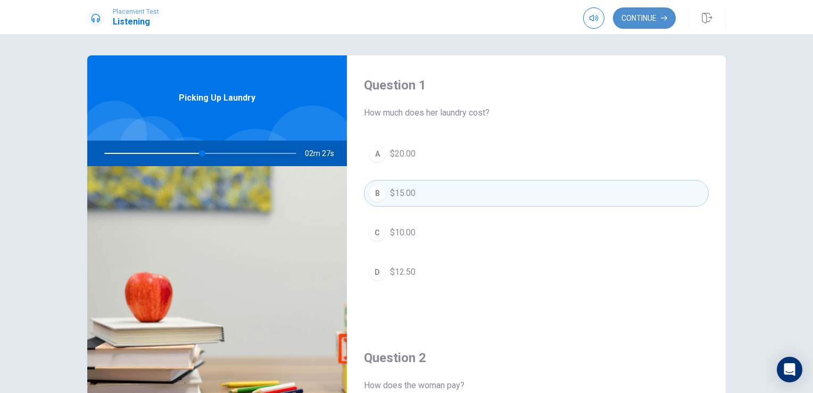
click at [645, 14] on button "Continue" at bounding box center [644, 17] width 63 height 21
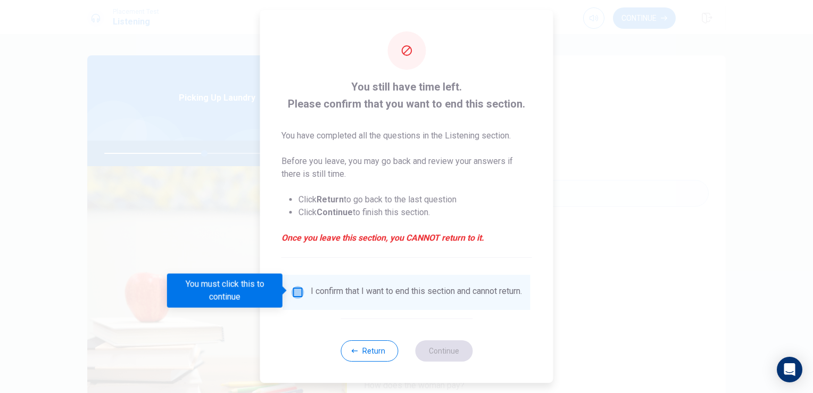
click at [294, 287] on input "You must click this to continue" at bounding box center [298, 292] width 13 height 13
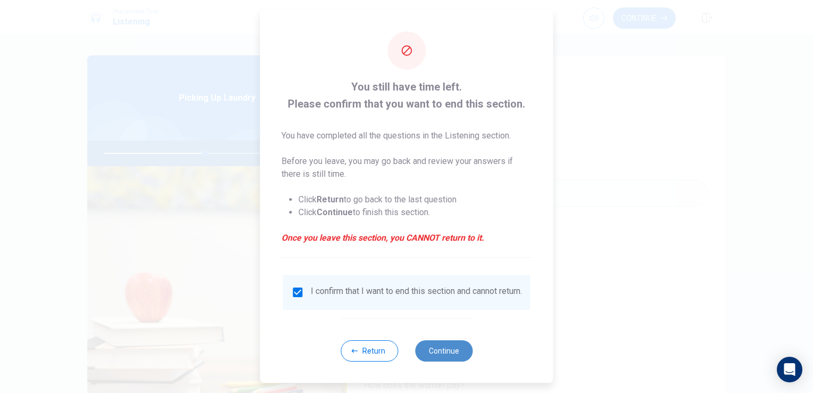
click at [439, 358] on button "Continue" at bounding box center [443, 350] width 57 height 21
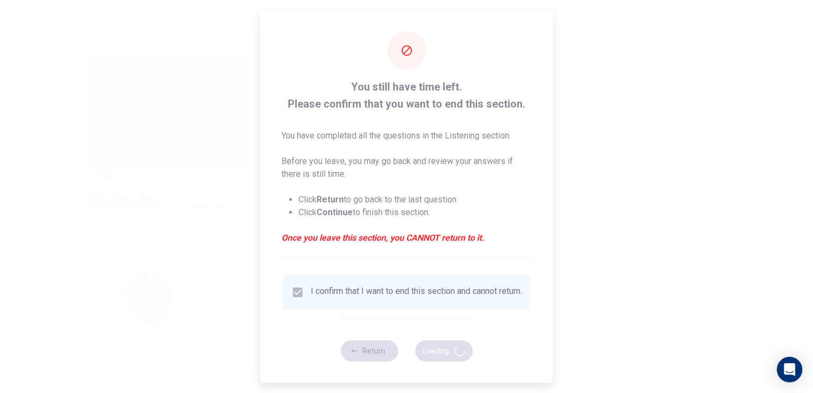
type input "53"
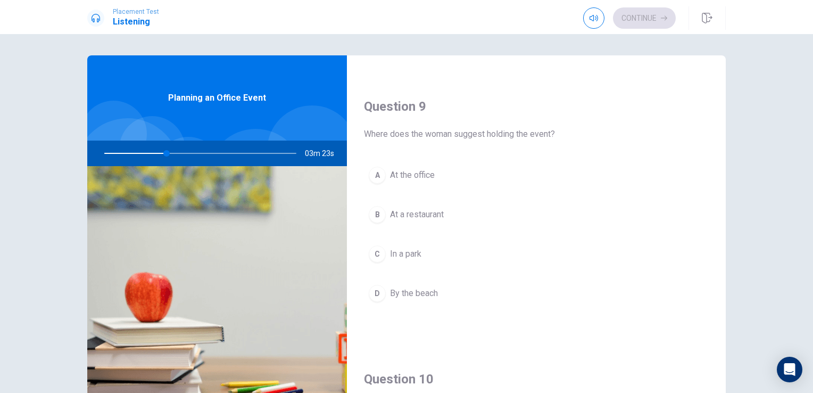
scroll to position [797, 0]
click at [413, 263] on div "A At the office B At a restaurant C In a park D By the beach" at bounding box center [536, 244] width 345 height 166
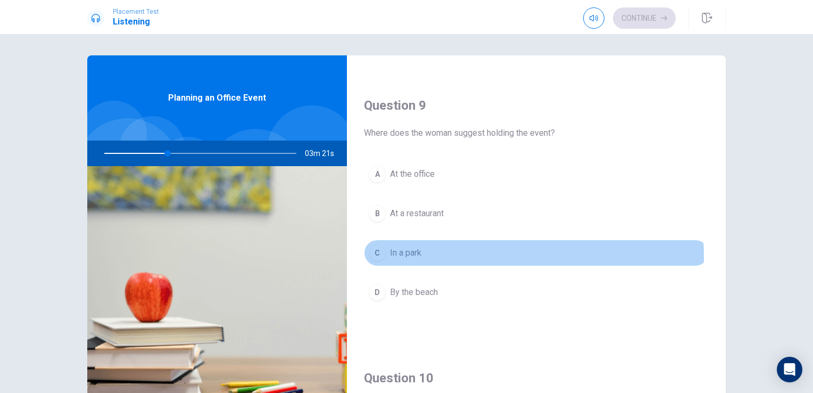
click at [402, 255] on span "In a park" at bounding box center [405, 252] width 31 height 13
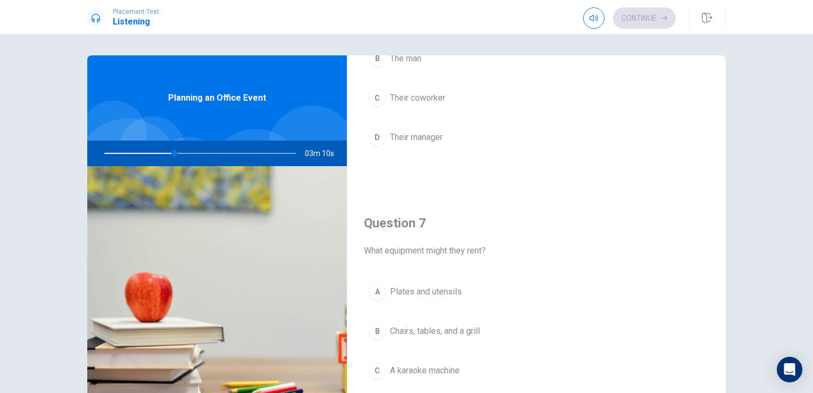
scroll to position [0, 0]
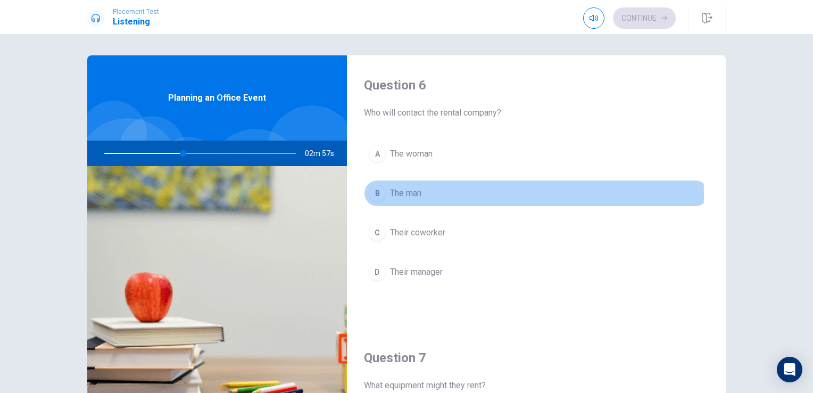
click at [416, 193] on span "The man" at bounding box center [405, 193] width 31 height 13
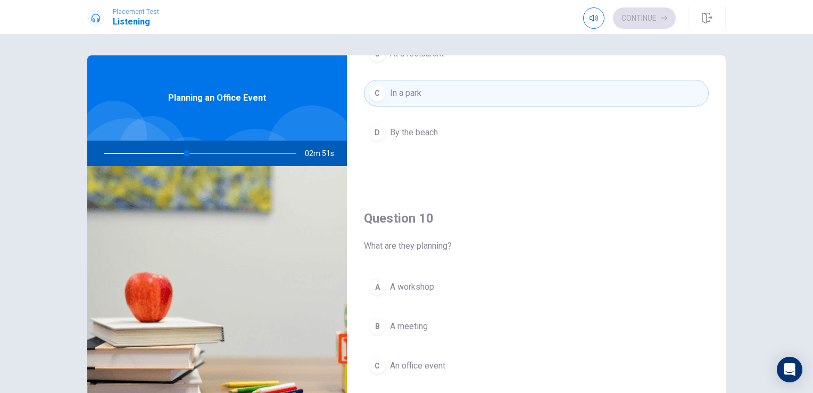
scroll to position [964, 0]
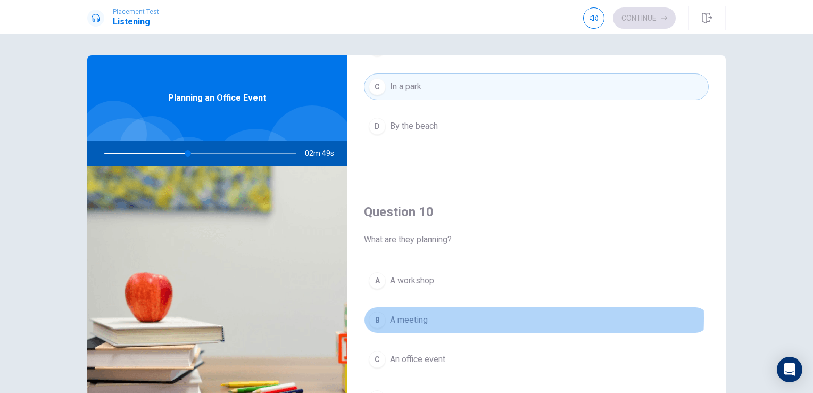
click at [420, 314] on span "A meeting" at bounding box center [409, 320] width 38 height 13
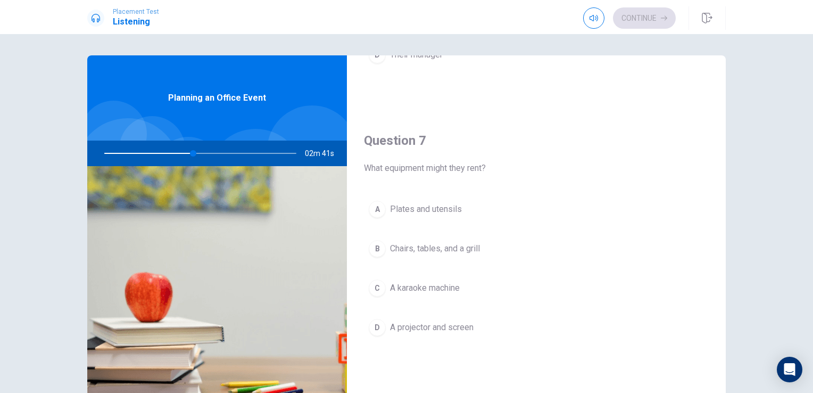
scroll to position [217, 0]
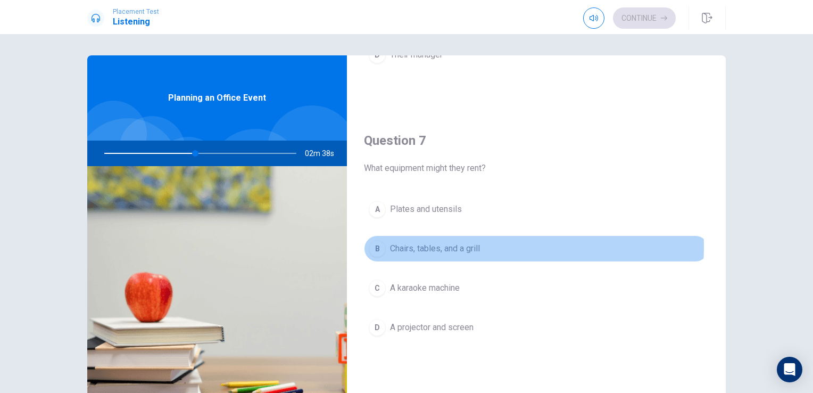
click at [456, 245] on span "Chairs, tables, and a grill" at bounding box center [435, 248] width 90 height 13
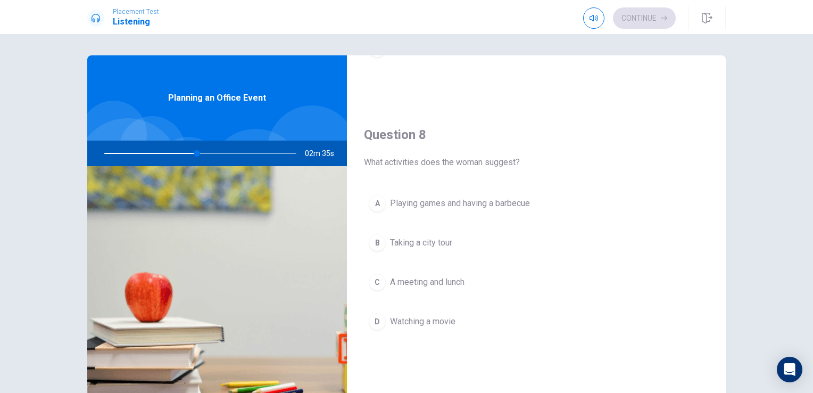
scroll to position [496, 0]
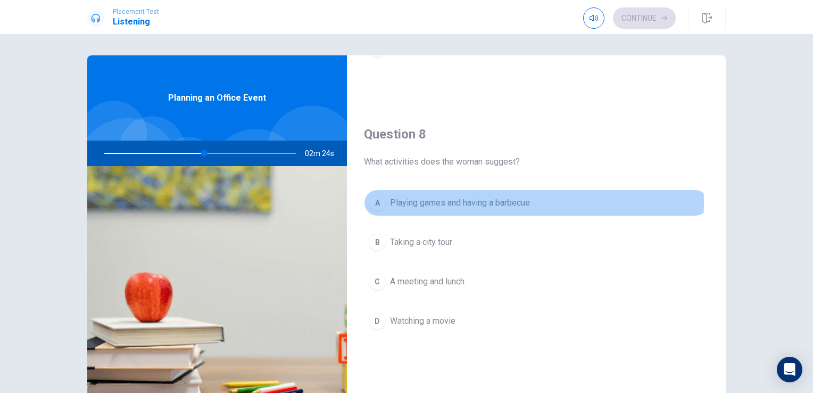
click at [503, 200] on span "Playing games and having a barbecue" at bounding box center [460, 202] width 140 height 13
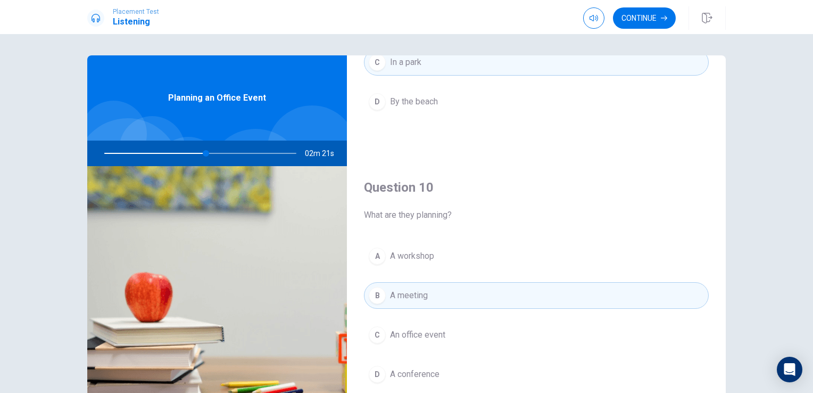
scroll to position [87, 0]
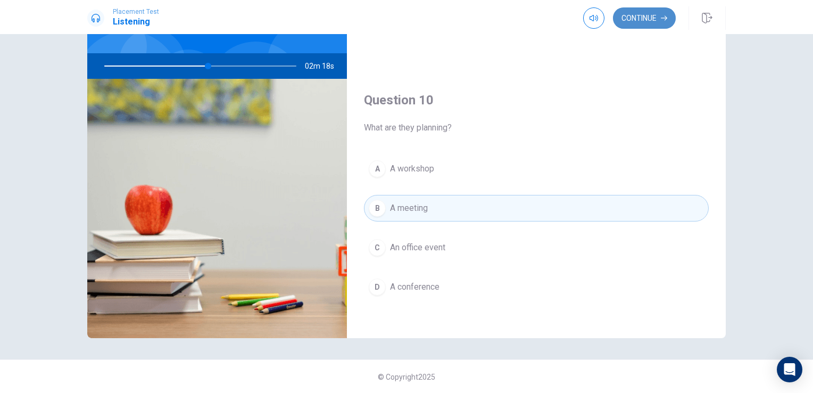
click at [644, 12] on button "Continue" at bounding box center [644, 17] width 63 height 21
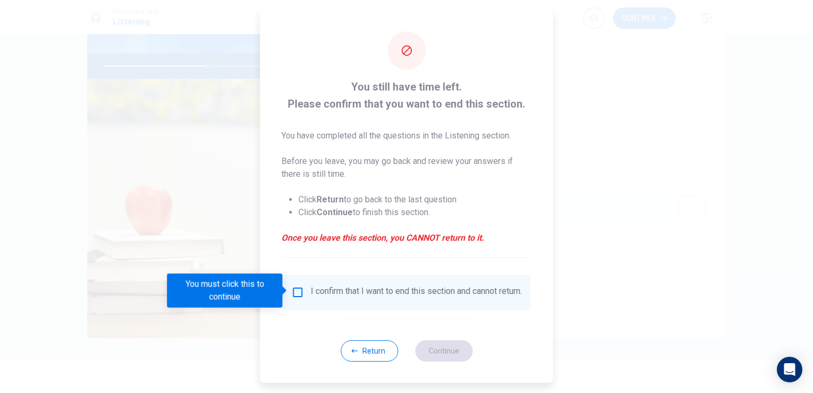
click at [298, 291] on input "You must click this to continue" at bounding box center [298, 292] width 13 height 13
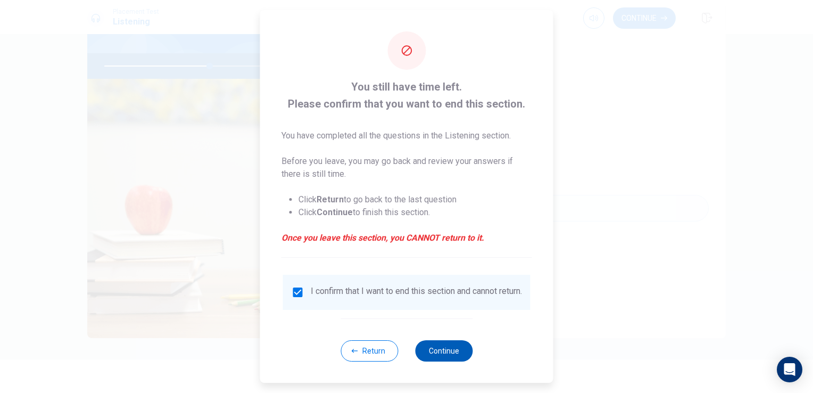
click at [447, 361] on button "Continue" at bounding box center [443, 350] width 57 height 21
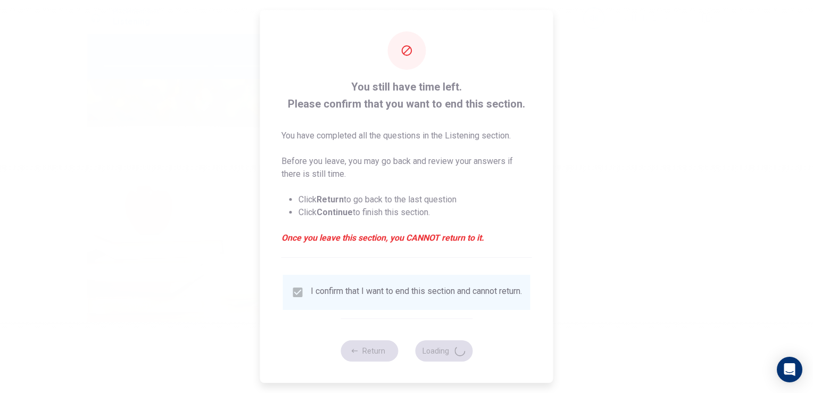
type input "56"
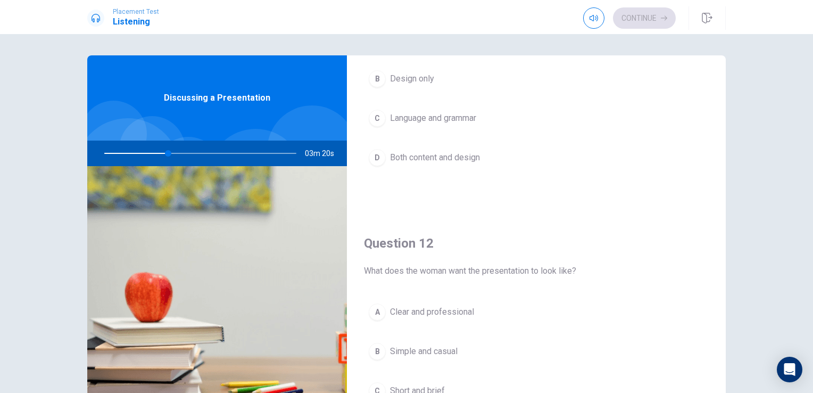
scroll to position [117, 0]
click at [441, 307] on span "Clear and professional" at bounding box center [432, 309] width 84 height 13
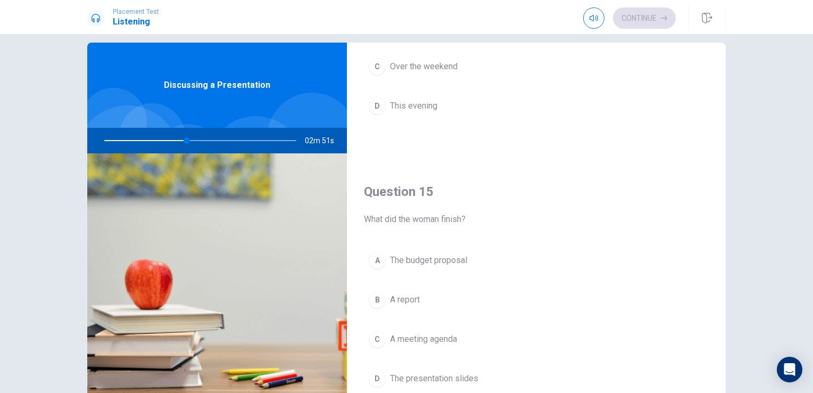
scroll to position [988, 0]
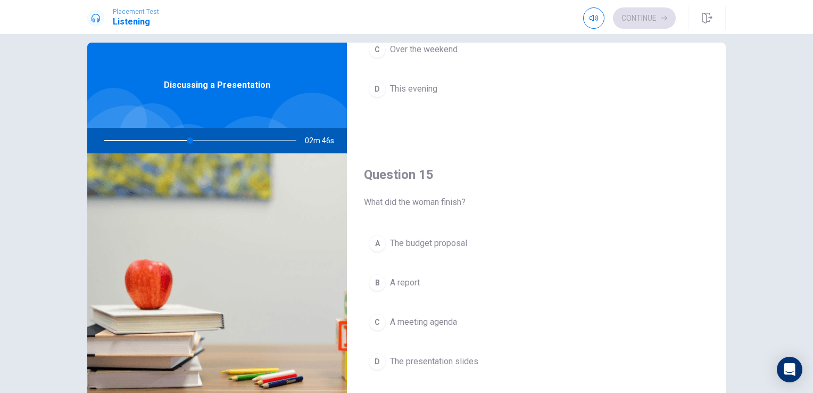
click at [426, 359] on span "The presentation slides" at bounding box center [434, 361] width 88 height 13
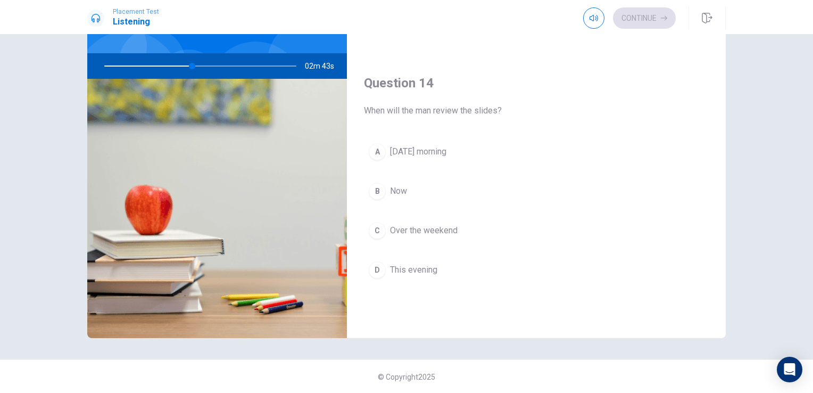
scroll to position [732, 0]
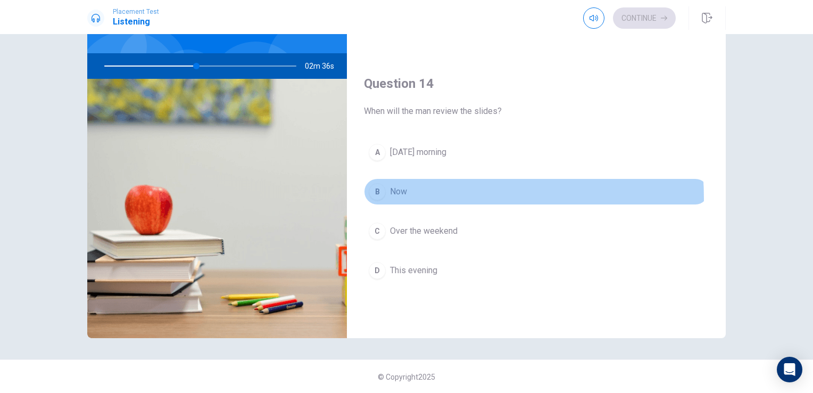
click at [400, 195] on button "B Now" at bounding box center [536, 191] width 345 height 27
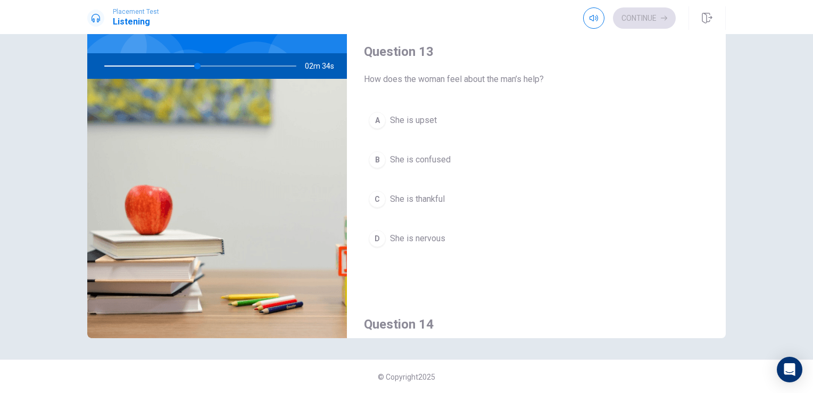
scroll to position [488, 0]
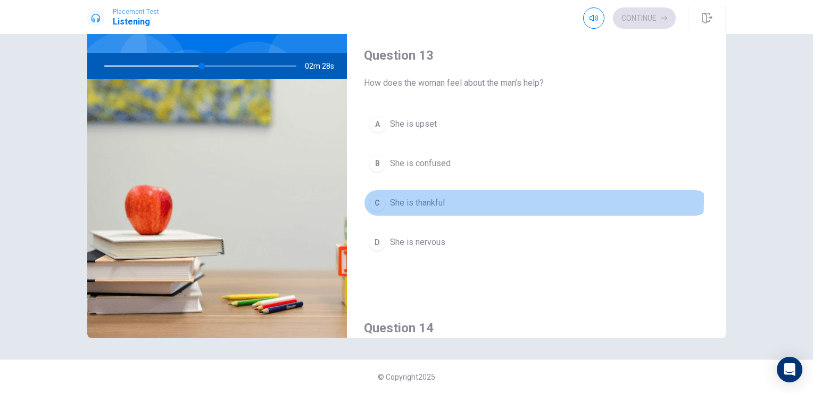
click at [443, 198] on button "C She is thankful" at bounding box center [536, 203] width 345 height 27
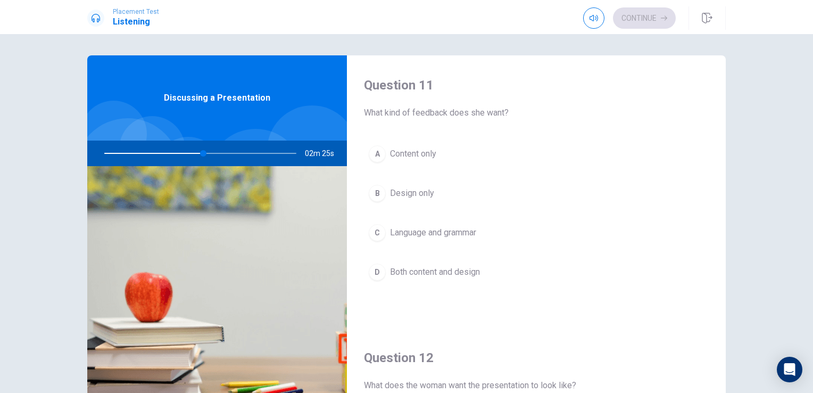
scroll to position [0, 0]
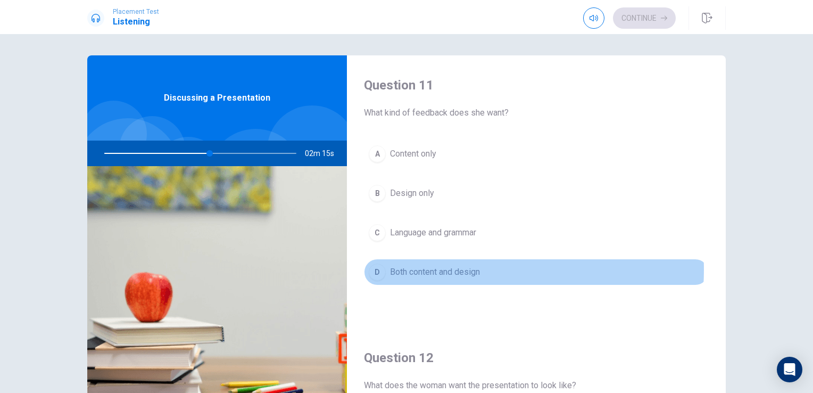
click at [457, 269] on span "Both content and design" at bounding box center [435, 272] width 90 height 13
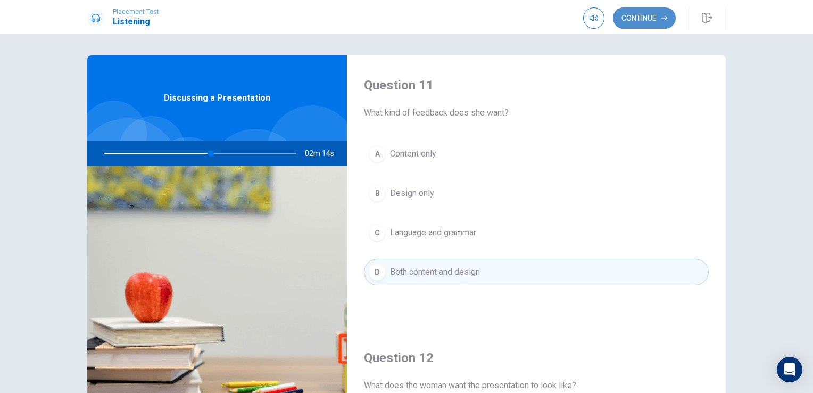
click at [640, 23] on button "Continue" at bounding box center [644, 17] width 63 height 21
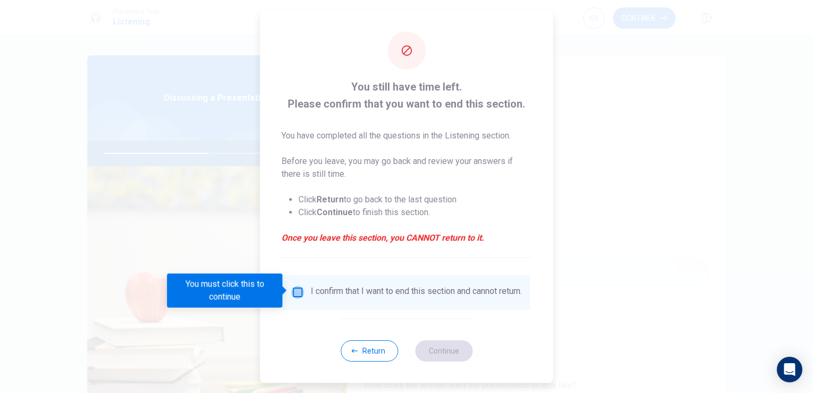
click at [298, 293] on input "You must click this to continue" at bounding box center [298, 292] width 13 height 13
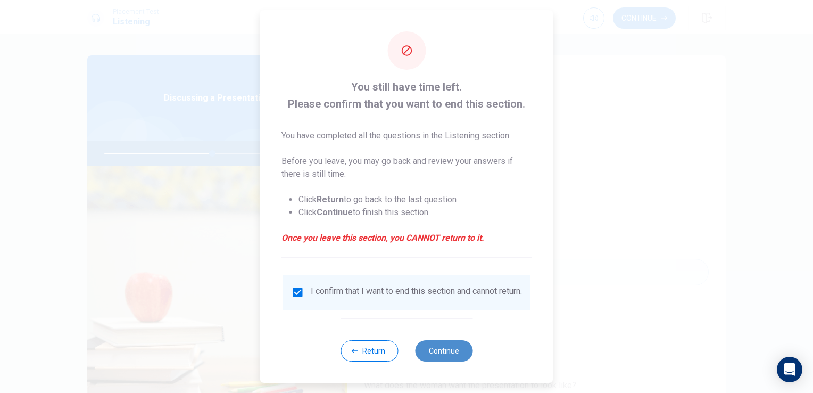
click at [447, 359] on button "Continue" at bounding box center [443, 350] width 57 height 21
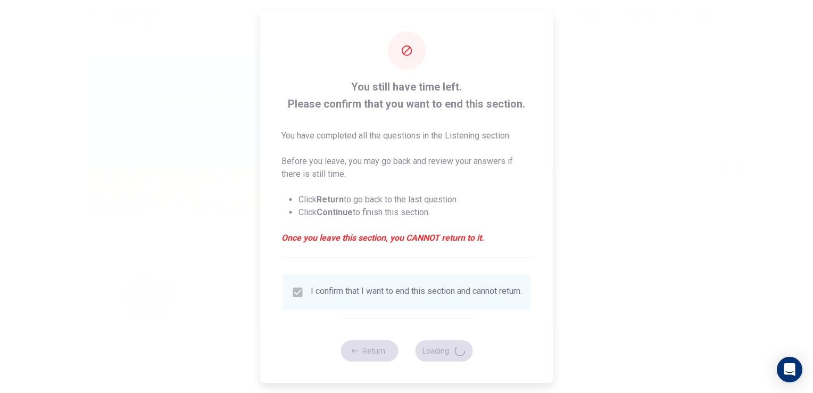
type input "57"
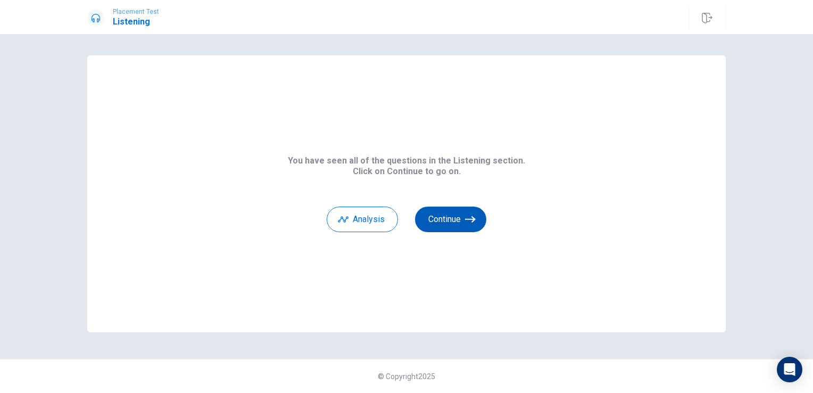
click at [450, 220] on button "Continue" at bounding box center [450, 220] width 71 height 26
